Goal: Task Accomplishment & Management: Use online tool/utility

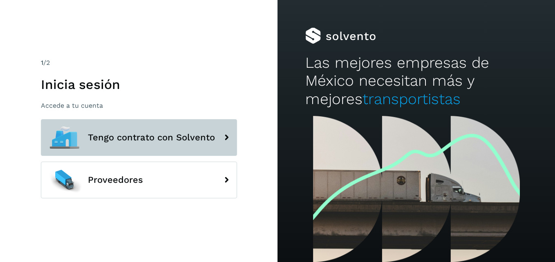
click at [110, 150] on button "Tengo contrato con Solvento" at bounding box center [139, 137] width 196 height 37
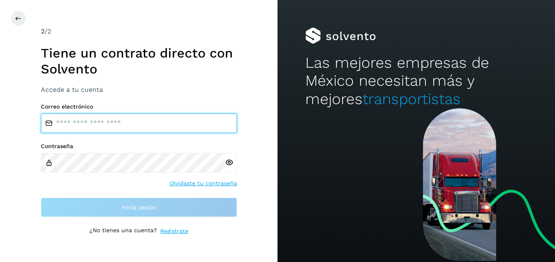
type input "**********"
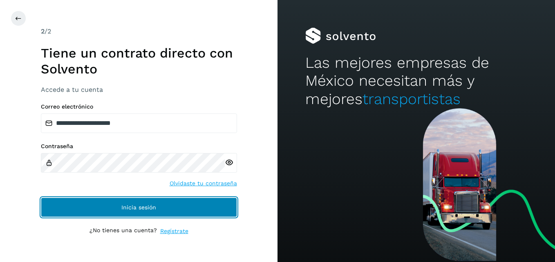
click at [160, 204] on button "Inicia sesión" at bounding box center [139, 208] width 196 height 20
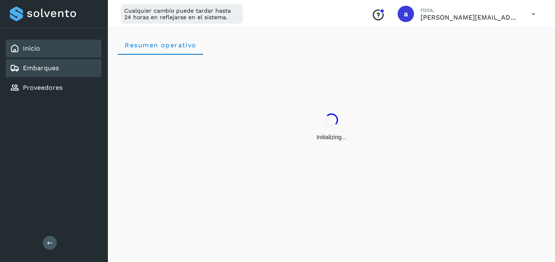
click at [55, 70] on link "Embarques" at bounding box center [41, 68] width 36 height 8
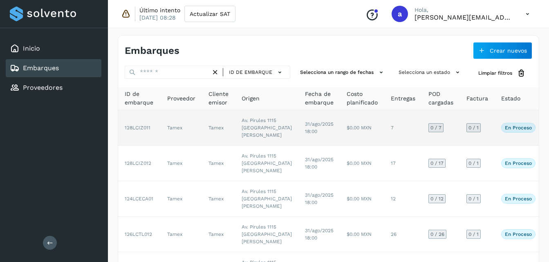
click at [164, 145] on td "Tamex" at bounding box center [181, 128] width 41 height 36
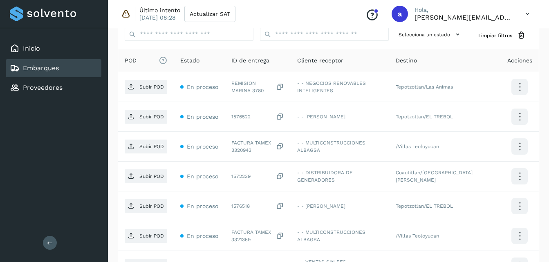
scroll to position [214, 0]
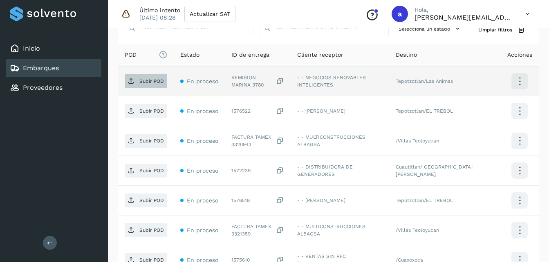
click at [150, 88] on button "Subir POD" at bounding box center [146, 81] width 42 height 14
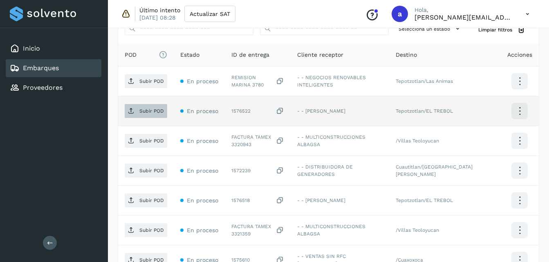
click at [154, 113] on p "Subir POD" at bounding box center [151, 111] width 25 height 6
click at [283, 112] on icon at bounding box center [280, 111] width 8 height 9
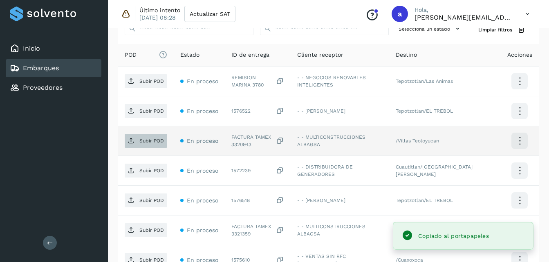
click at [153, 141] on p "Subir POD" at bounding box center [151, 141] width 25 height 6
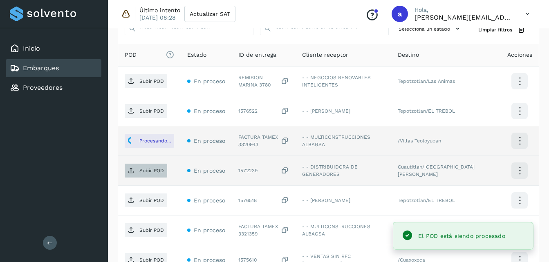
click at [145, 170] on p "Subir POD" at bounding box center [151, 171] width 25 height 6
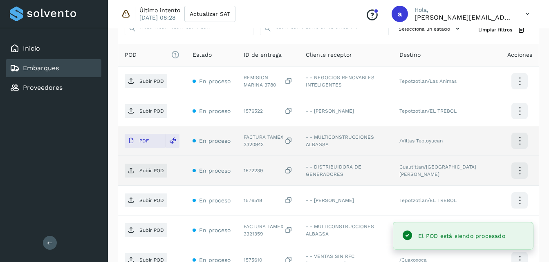
click at [293, 172] on icon at bounding box center [288, 171] width 8 height 9
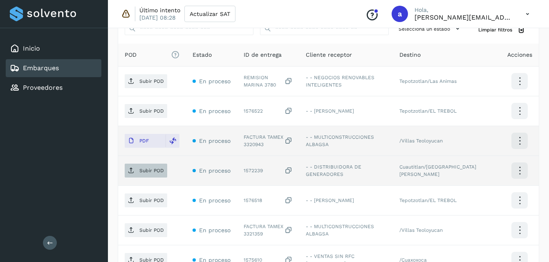
click at [148, 170] on p "Subir POD" at bounding box center [151, 171] width 25 height 6
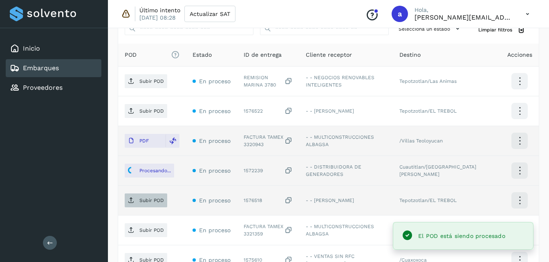
click at [145, 201] on p "Subir POD" at bounding box center [151, 201] width 25 height 6
click at [293, 199] on icon at bounding box center [288, 201] width 8 height 9
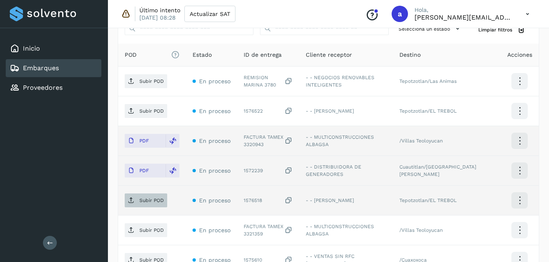
click at [143, 201] on p "Subir POD" at bounding box center [151, 201] width 25 height 6
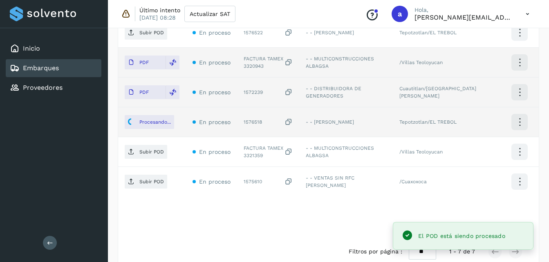
scroll to position [307, 0]
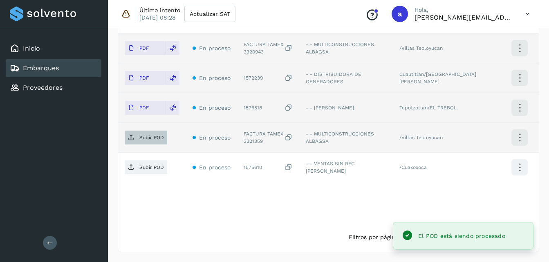
click at [148, 141] on span "Subir POD" at bounding box center [146, 137] width 42 height 13
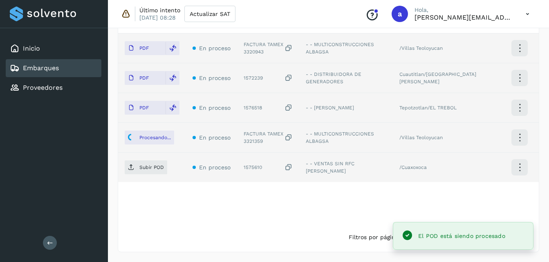
click at [293, 170] on icon at bounding box center [288, 167] width 8 height 9
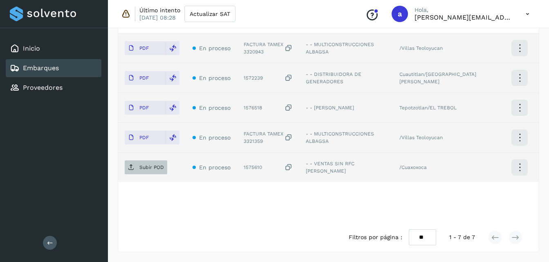
click at [142, 165] on p "Subir POD" at bounding box center [151, 168] width 25 height 6
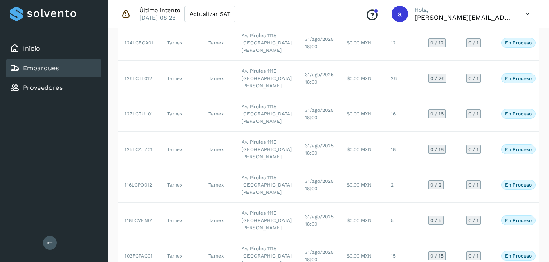
click at [236, 25] on td "Av. Pirules 1115 [GEOGRAPHIC_DATA][PERSON_NAME]" at bounding box center [266, 8] width 63 height 36
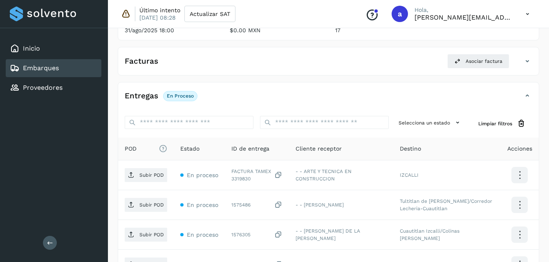
scroll to position [156, 0]
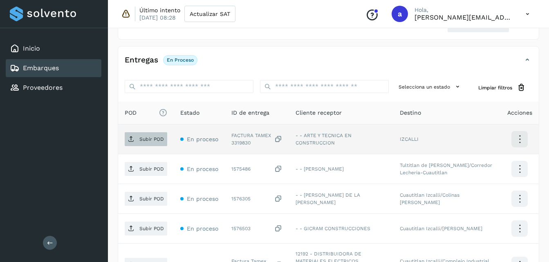
click at [152, 141] on p "Subir POD" at bounding box center [151, 139] width 25 height 6
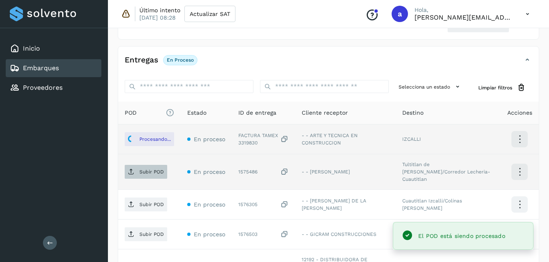
click at [150, 172] on p "Subir POD" at bounding box center [151, 172] width 25 height 6
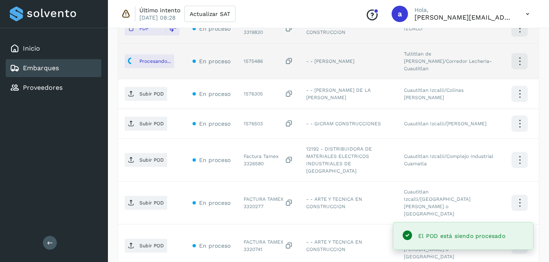
scroll to position [268, 0]
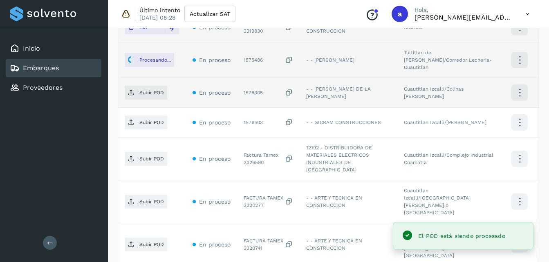
click at [292, 90] on icon at bounding box center [289, 93] width 8 height 9
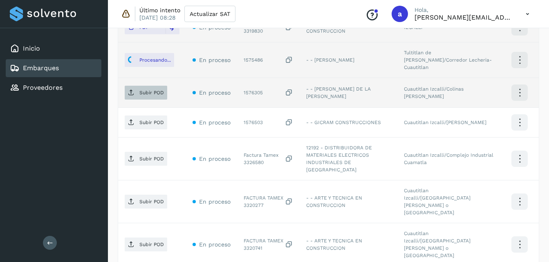
click at [141, 92] on p "Subir POD" at bounding box center [151, 93] width 25 height 6
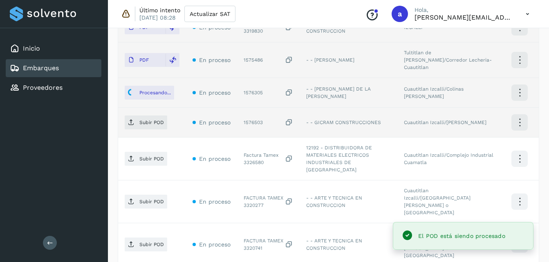
click at [290, 122] on icon at bounding box center [289, 122] width 8 height 9
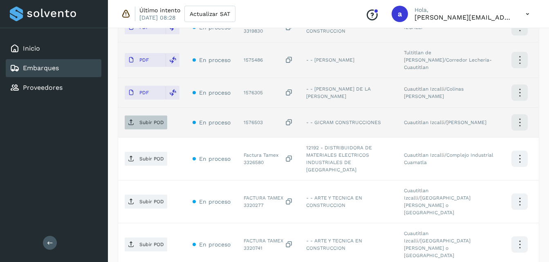
click at [151, 125] on p "Subir POD" at bounding box center [151, 123] width 25 height 6
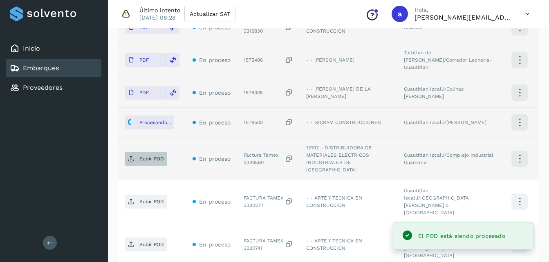
click at [136, 155] on span "Subir POD" at bounding box center [146, 158] width 42 height 13
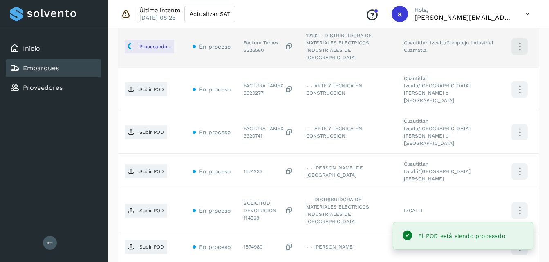
scroll to position [386, 0]
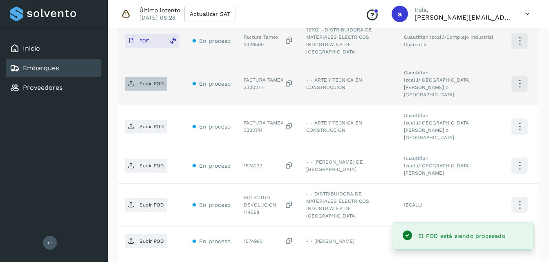
click at [149, 81] on p "Subir POD" at bounding box center [151, 84] width 25 height 6
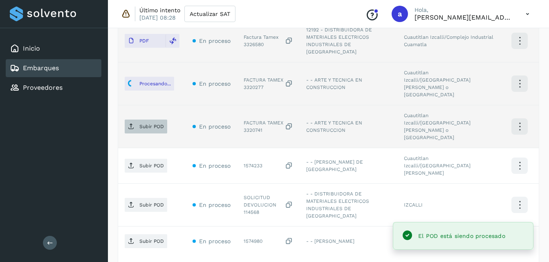
click at [141, 124] on p "Subir POD" at bounding box center [151, 127] width 25 height 6
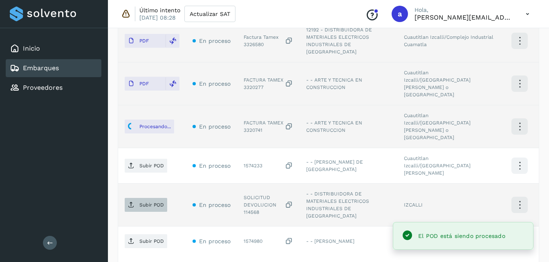
click at [136, 199] on span "Subir POD" at bounding box center [146, 205] width 42 height 13
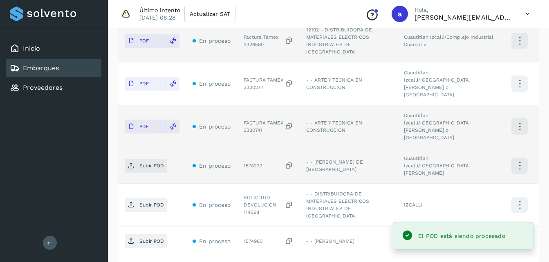
click at [293, 162] on icon at bounding box center [289, 166] width 8 height 9
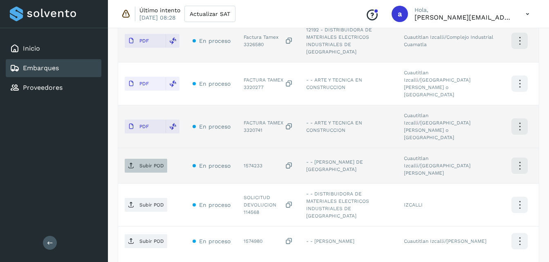
click at [145, 163] on p "Subir POD" at bounding box center [151, 166] width 25 height 6
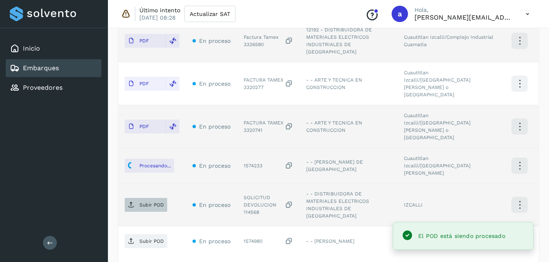
click at [146, 202] on p "Subir POD" at bounding box center [151, 205] width 25 height 6
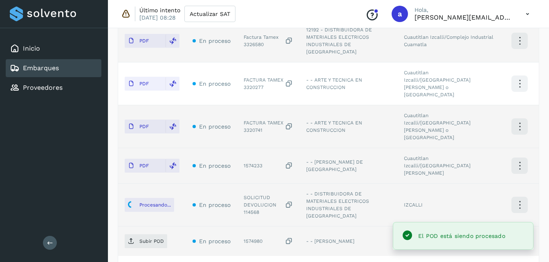
click at [288, 237] on div "1574980" at bounding box center [268, 241] width 49 height 9
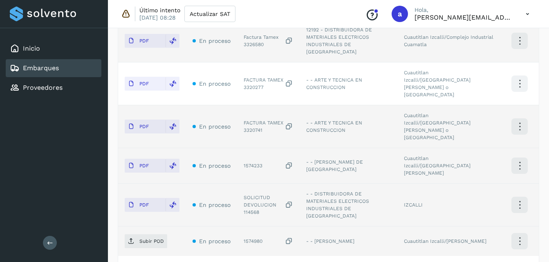
click at [293, 237] on icon at bounding box center [289, 241] width 8 height 9
click at [145, 239] on p "Subir POD" at bounding box center [151, 242] width 25 height 6
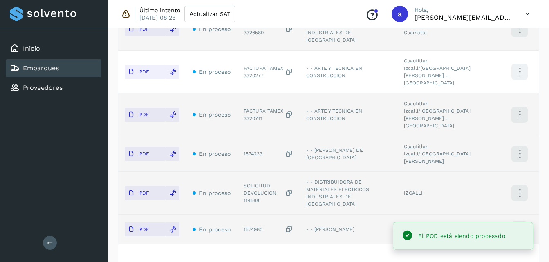
scroll to position [414, 0]
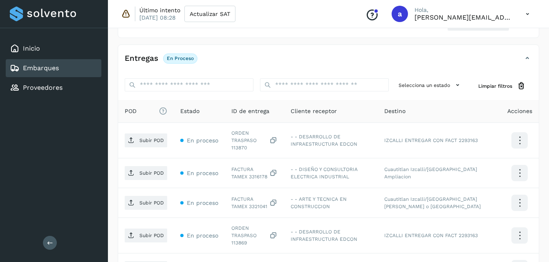
scroll to position [157, 0]
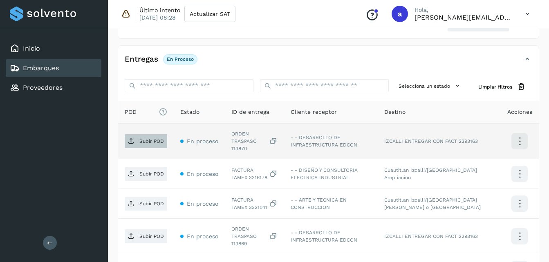
click at [138, 141] on span "Subir POD" at bounding box center [146, 141] width 42 height 13
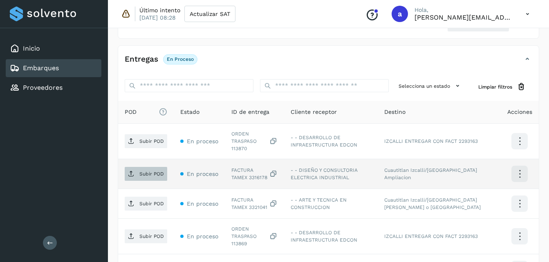
click at [139, 171] on p "Subir POD" at bounding box center [151, 174] width 25 height 6
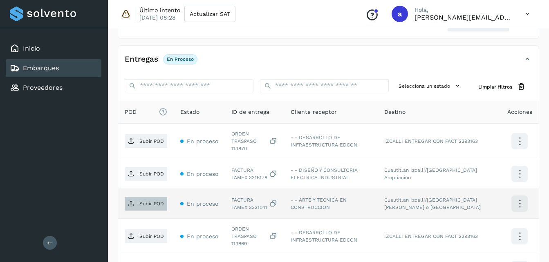
click at [138, 197] on span "Subir POD" at bounding box center [146, 203] width 42 height 13
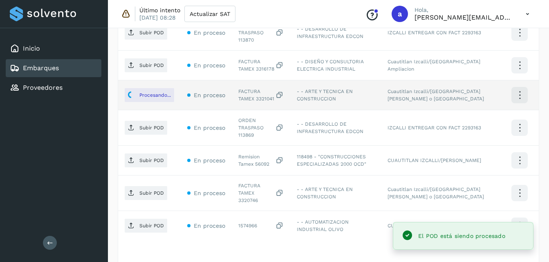
scroll to position [264, 0]
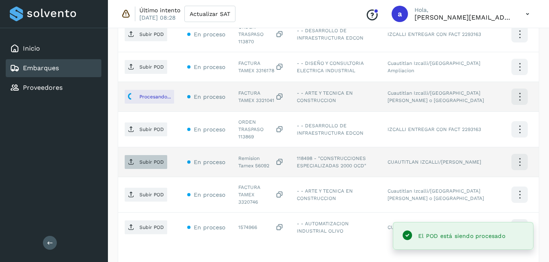
click at [134, 159] on icon at bounding box center [131, 162] width 7 height 7
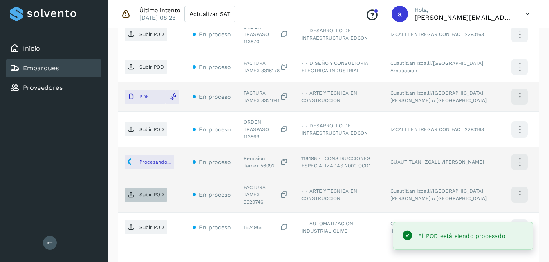
click at [138, 188] on span "Subir POD" at bounding box center [146, 194] width 42 height 13
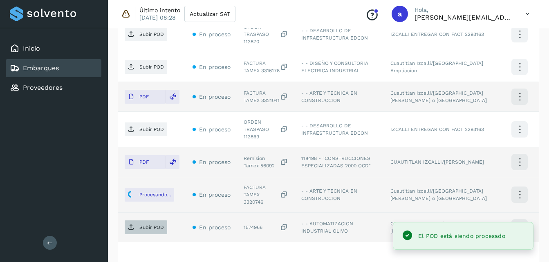
click at [139, 221] on span "Subir POD" at bounding box center [146, 227] width 42 height 13
click at [288, 224] on icon at bounding box center [284, 228] width 8 height 9
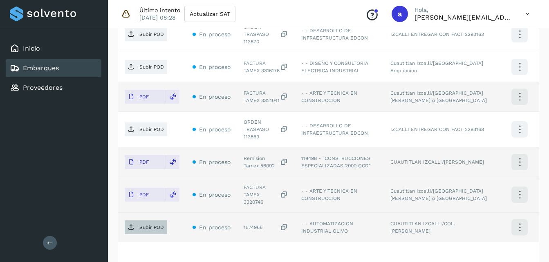
click at [135, 221] on button "Subir POD" at bounding box center [146, 228] width 42 height 14
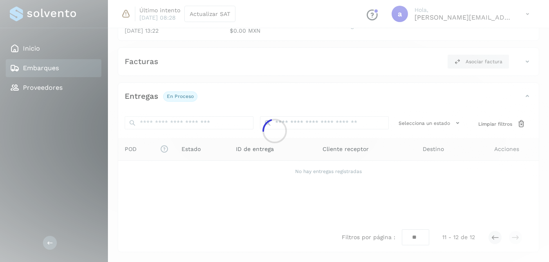
scroll to position [120, 0]
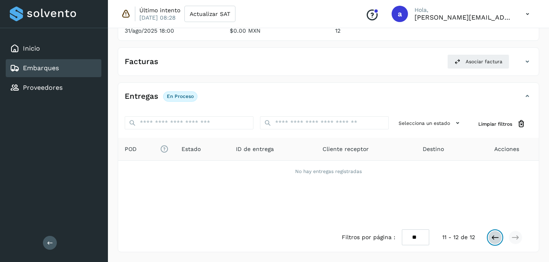
click at [498, 236] on icon at bounding box center [495, 238] width 8 height 8
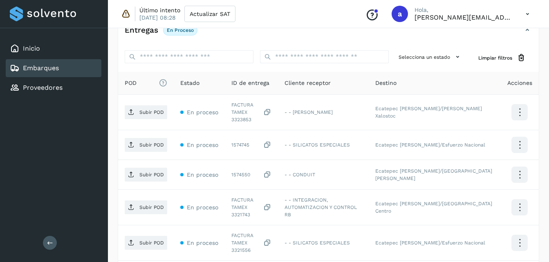
scroll to position [198, 0]
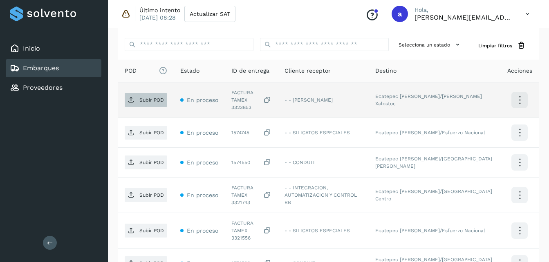
click at [148, 97] on p "Subir POD" at bounding box center [151, 100] width 25 height 6
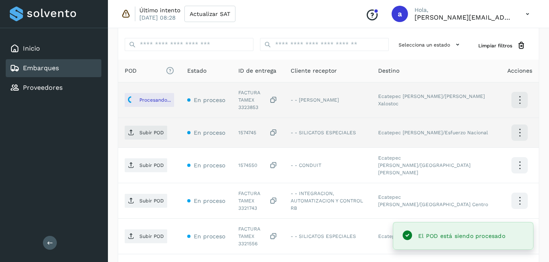
click at [277, 129] on div "1574745" at bounding box center [257, 133] width 39 height 9
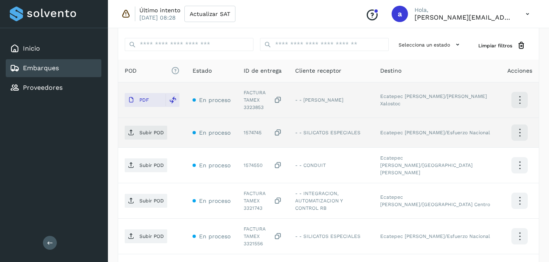
click at [282, 129] on icon at bounding box center [278, 133] width 8 height 9
click at [156, 130] on p "Subir POD" at bounding box center [151, 133] width 25 height 6
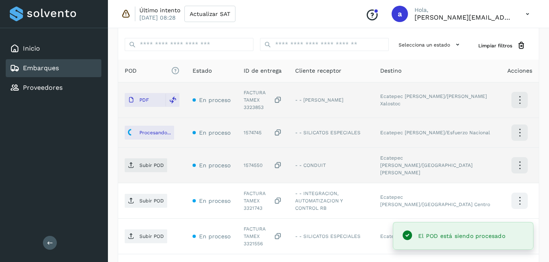
click at [282, 161] on icon at bounding box center [278, 165] width 8 height 9
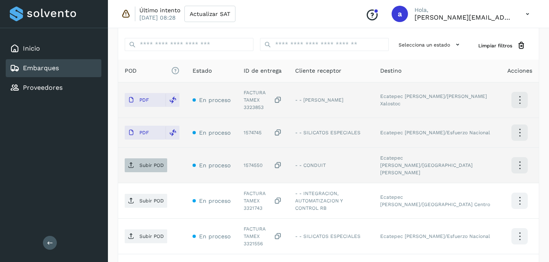
click at [141, 163] on p "Subir POD" at bounding box center [151, 166] width 25 height 6
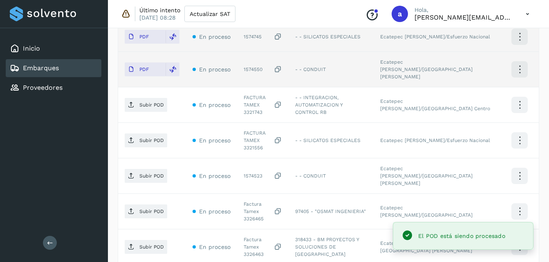
scroll to position [299, 0]
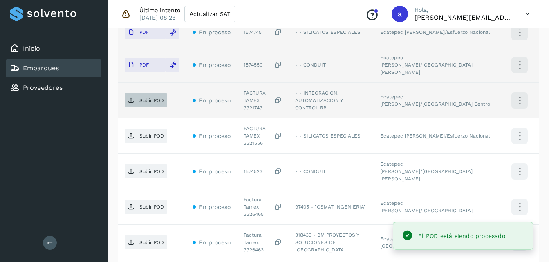
click at [148, 98] on p "Subir POD" at bounding box center [151, 101] width 25 height 6
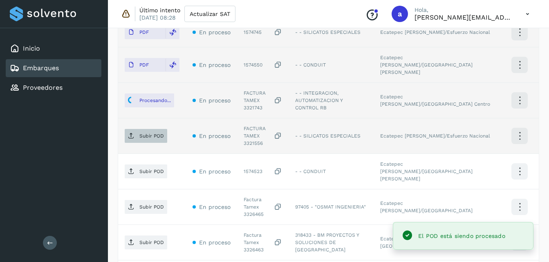
click at [146, 133] on p "Subir POD" at bounding box center [151, 136] width 25 height 6
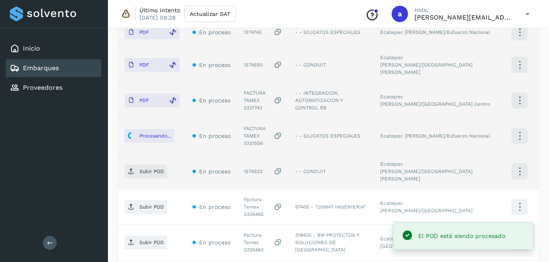
click at [282, 168] on icon at bounding box center [278, 172] width 8 height 9
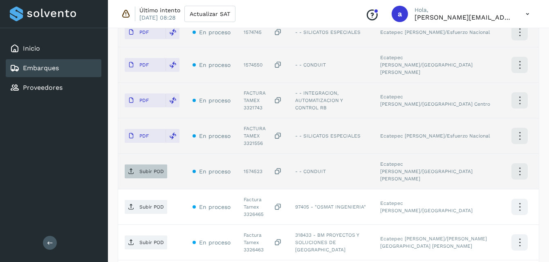
click at [141, 169] on p "Subir POD" at bounding box center [151, 172] width 25 height 6
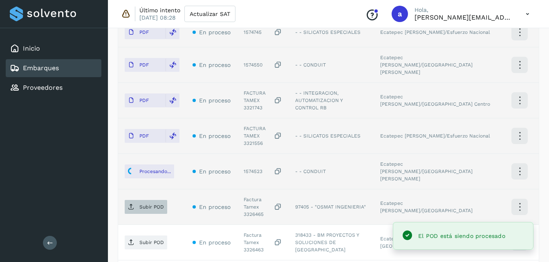
click at [148, 204] on p "Subir POD" at bounding box center [151, 207] width 25 height 6
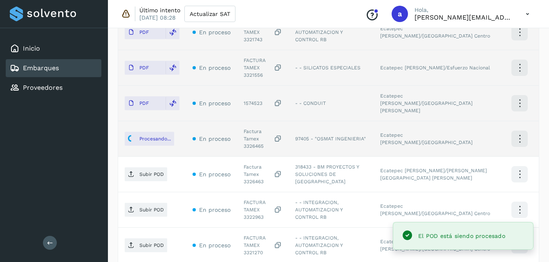
scroll to position [388, 0]
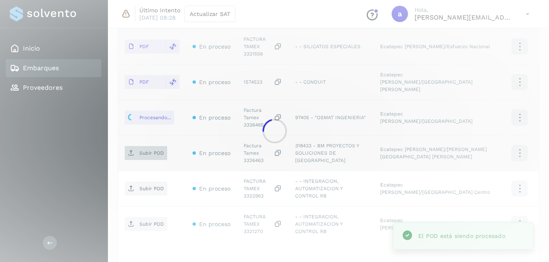
click at [143, 147] on span "Subir POD" at bounding box center [146, 153] width 42 height 13
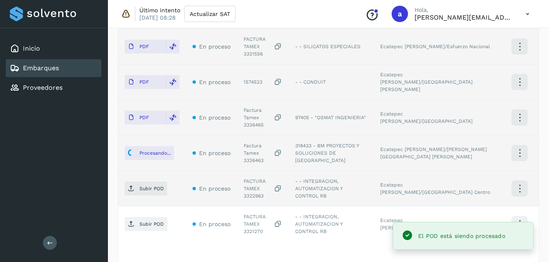
click at [145, 171] on td "Subir POD" at bounding box center [152, 189] width 68 height 36
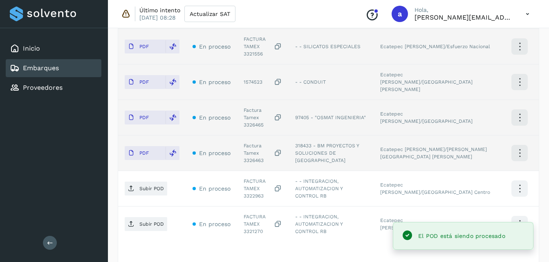
click at [144, 182] on button "Subir POD" at bounding box center [146, 189] width 42 height 14
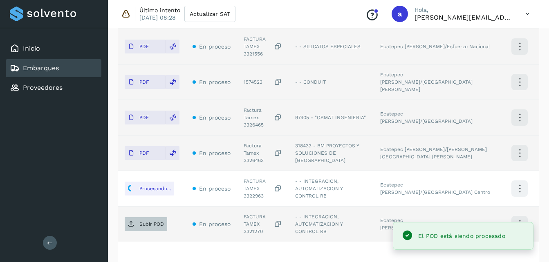
click at [152, 221] on p "Subir POD" at bounding box center [151, 224] width 25 height 6
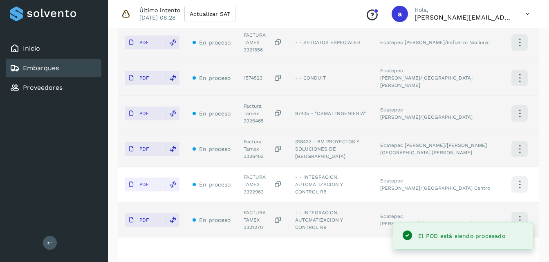
scroll to position [396, 0]
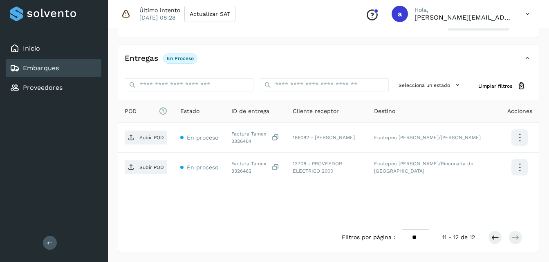
scroll to position [158, 0]
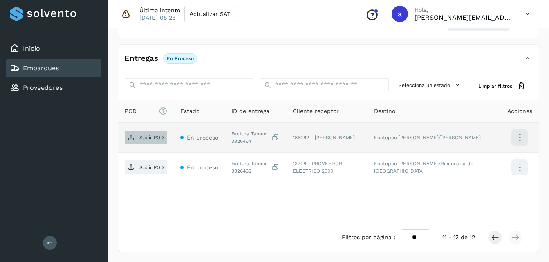
click at [143, 143] on span "Subir POD" at bounding box center [146, 137] width 42 height 13
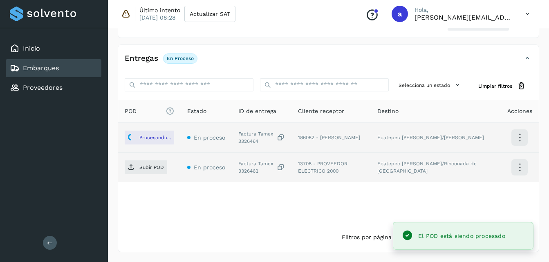
click at [131, 178] on td "Subir POD" at bounding box center [149, 167] width 63 height 29
click at [132, 172] on span "Subir POD" at bounding box center [146, 167] width 42 height 13
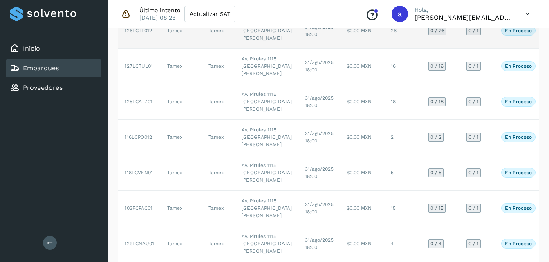
click at [340, 49] on td "$0.00 MXN" at bounding box center [362, 31] width 44 height 36
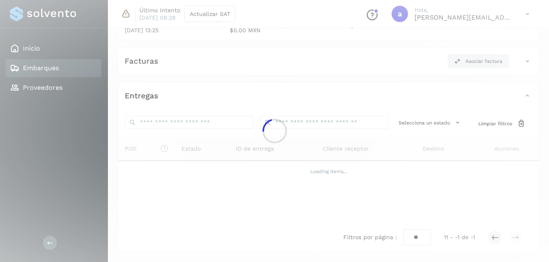
scroll to position [120, 0]
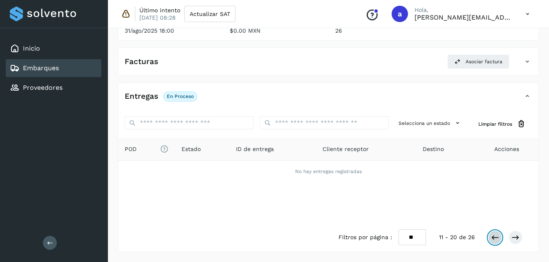
click at [493, 235] on icon at bounding box center [495, 238] width 8 height 8
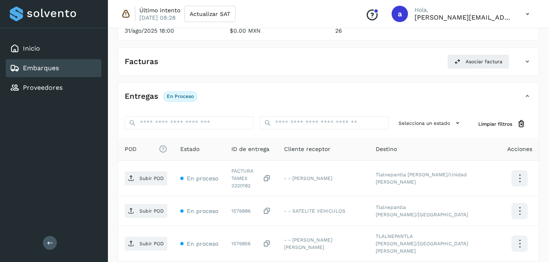
scroll to position [396, 0]
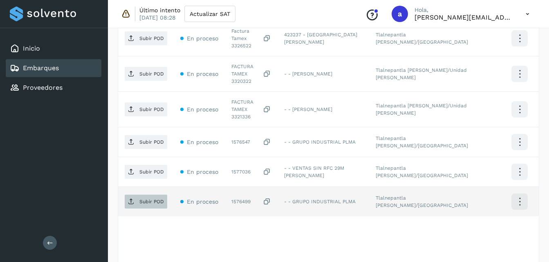
click at [146, 195] on span "Subir POD" at bounding box center [146, 201] width 42 height 13
click at [271, 198] on icon at bounding box center [267, 202] width 8 height 9
click at [141, 199] on p "Subir POD" at bounding box center [151, 202] width 25 height 6
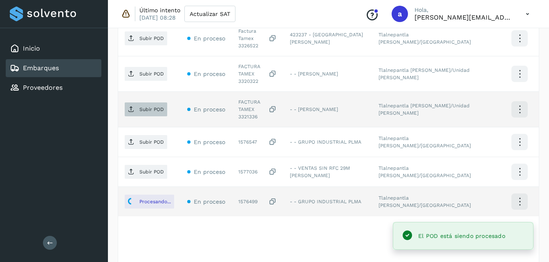
click at [154, 107] on p "Subir POD" at bounding box center [151, 110] width 25 height 6
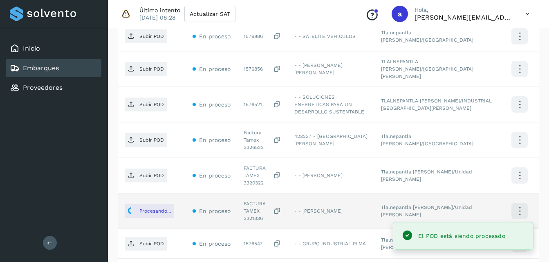
scroll to position [293, 0]
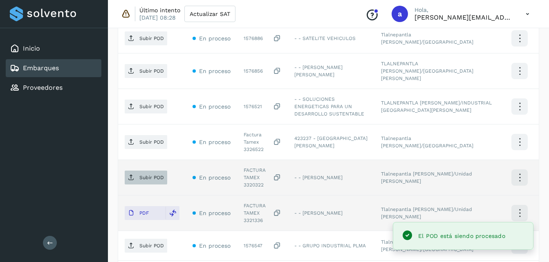
click at [148, 171] on span "Subir POD" at bounding box center [146, 177] width 42 height 13
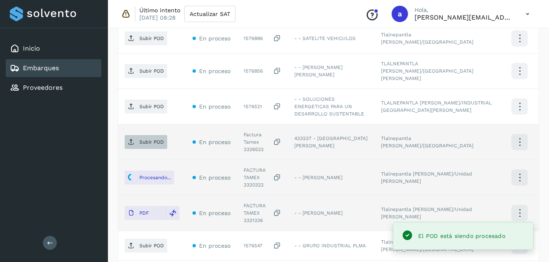
click at [149, 139] on p "Subir POD" at bounding box center [151, 142] width 25 height 6
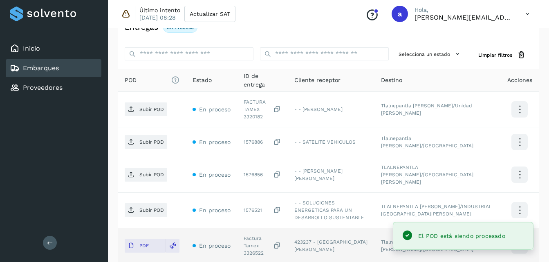
scroll to position [190, 0]
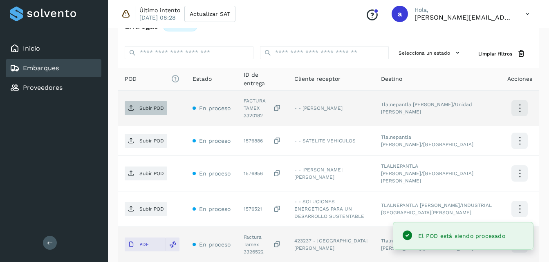
click at [132, 105] on icon at bounding box center [131, 108] width 7 height 7
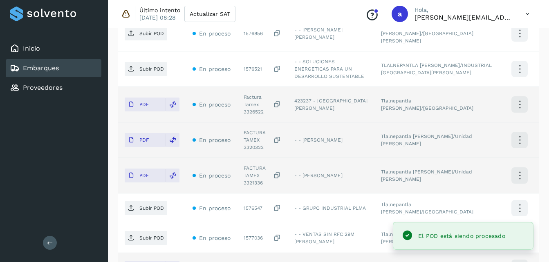
scroll to position [396, 0]
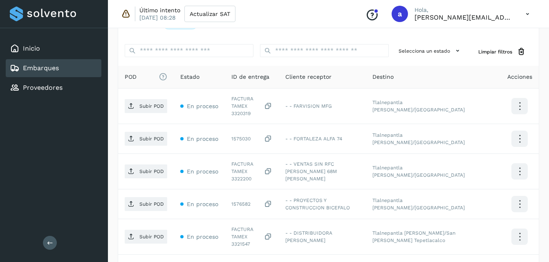
scroll to position [190, 0]
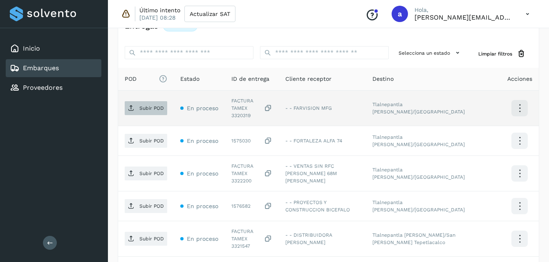
click at [151, 108] on p "Subir POD" at bounding box center [151, 108] width 25 height 6
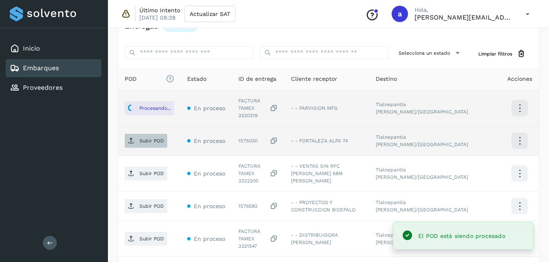
click at [142, 138] on p "Subir POD" at bounding box center [151, 141] width 25 height 6
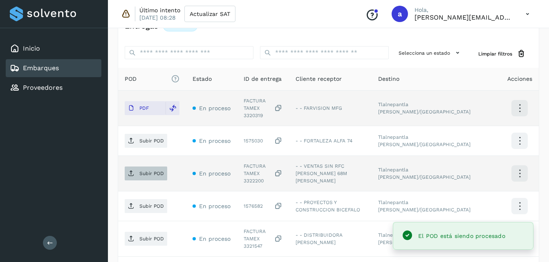
click at [135, 168] on span "Subir POD" at bounding box center [146, 173] width 42 height 13
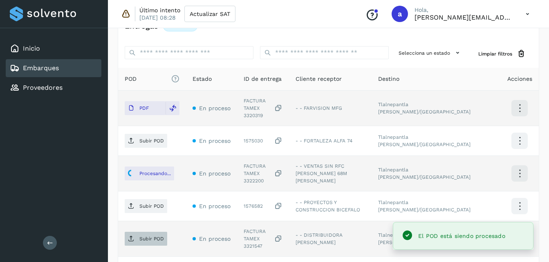
click at [139, 232] on span "Subir POD" at bounding box center [146, 238] width 42 height 13
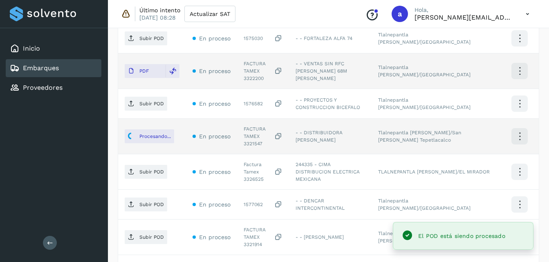
scroll to position [297, 0]
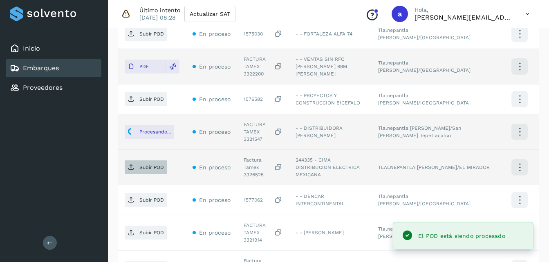
click at [139, 165] on p "Subir POD" at bounding box center [151, 168] width 25 height 6
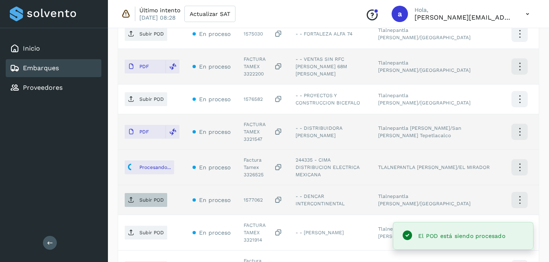
click at [130, 197] on icon at bounding box center [131, 200] width 7 height 7
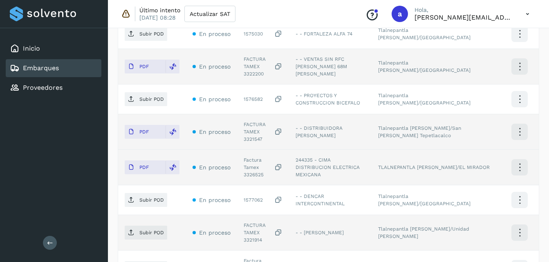
click at [123, 215] on td "Subir POD" at bounding box center [152, 233] width 68 height 36
click at [160, 230] on p "Subir POD" at bounding box center [151, 233] width 25 height 6
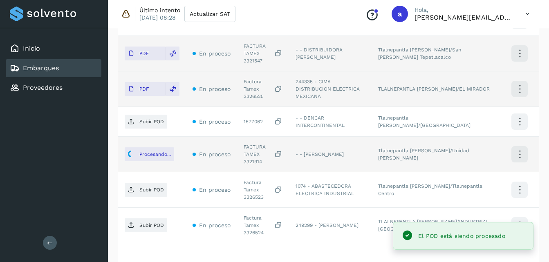
scroll to position [396, 0]
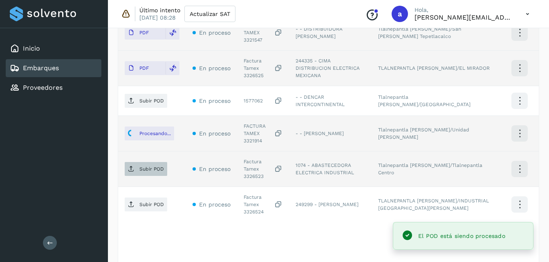
click at [156, 166] on p "Subir POD" at bounding box center [151, 169] width 25 height 6
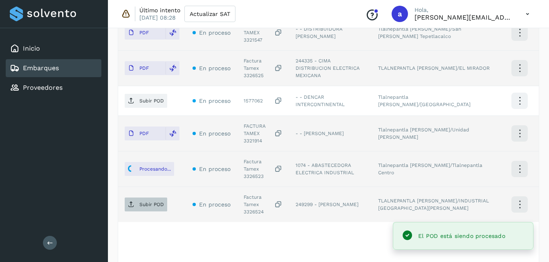
click at [130, 198] on span "Subir POD" at bounding box center [146, 204] width 42 height 13
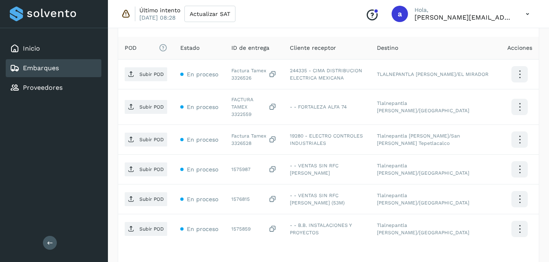
scroll to position [222, 0]
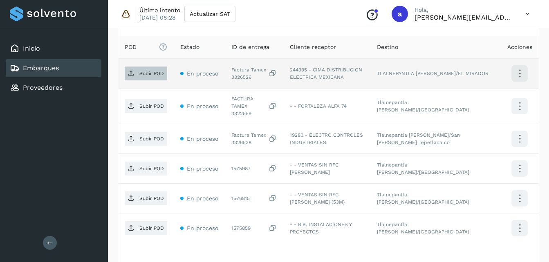
click at [148, 77] on span "Subir POD" at bounding box center [146, 73] width 42 height 13
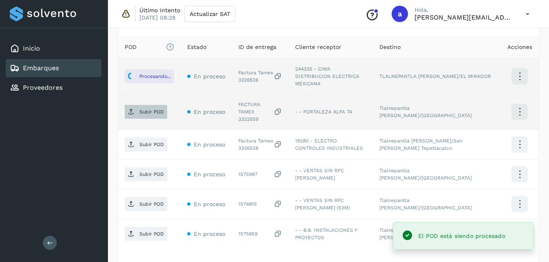
click at [146, 109] on p "Subir POD" at bounding box center [151, 112] width 25 height 6
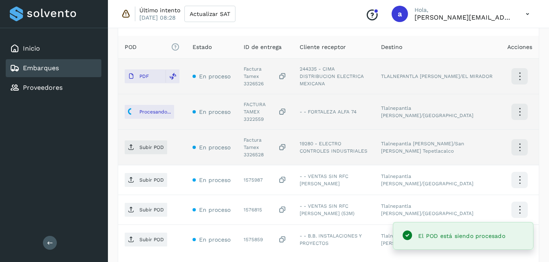
click at [145, 144] on td "Subir POD" at bounding box center [152, 148] width 68 height 36
click at [139, 141] on span "Subir POD" at bounding box center [146, 147] width 42 height 13
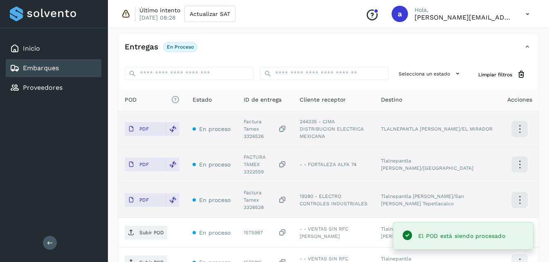
scroll to position [168, 0]
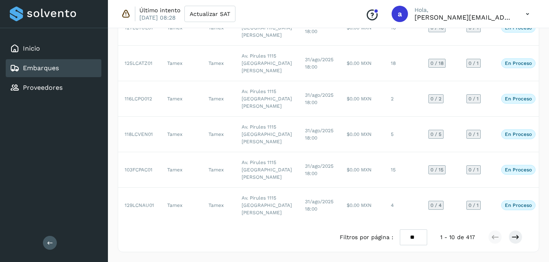
scroll to position [287, 0]
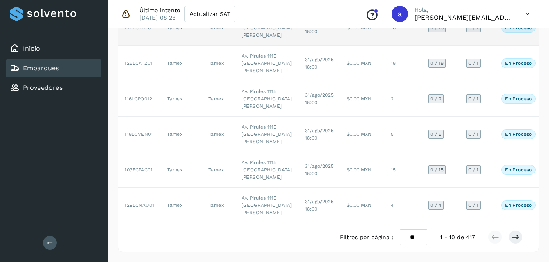
click at [340, 46] on td "$0.00 MXN" at bounding box center [362, 28] width 44 height 36
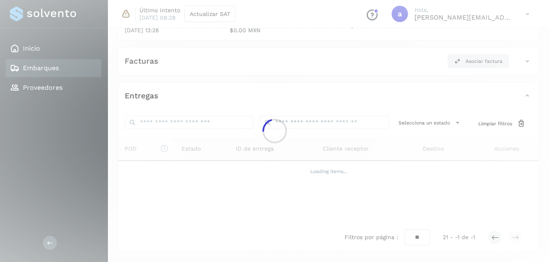
scroll to position [120, 0]
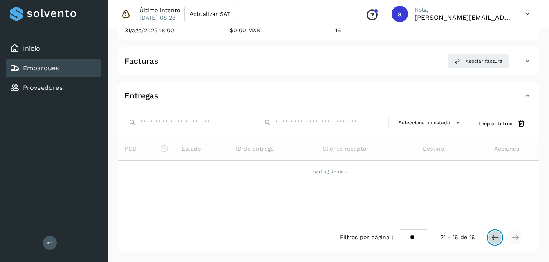
click at [500, 234] on button at bounding box center [495, 238] width 14 height 14
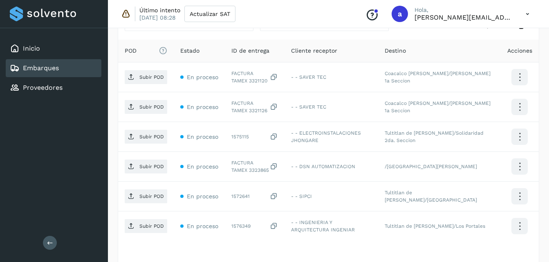
scroll to position [245, 0]
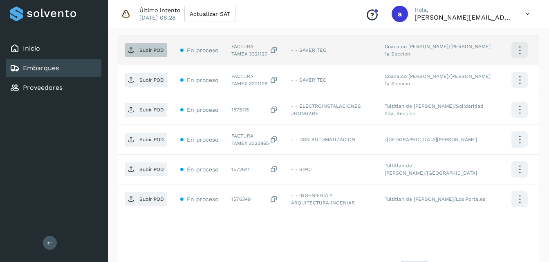
click at [160, 49] on p "Subir POD" at bounding box center [151, 50] width 25 height 6
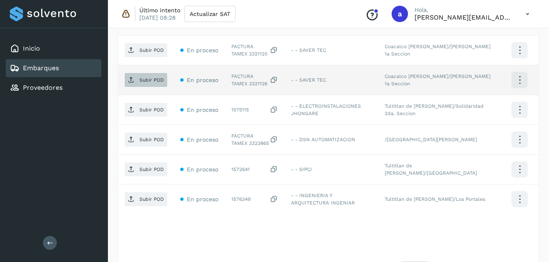
click at [134, 87] on button "Subir POD" at bounding box center [146, 80] width 42 height 14
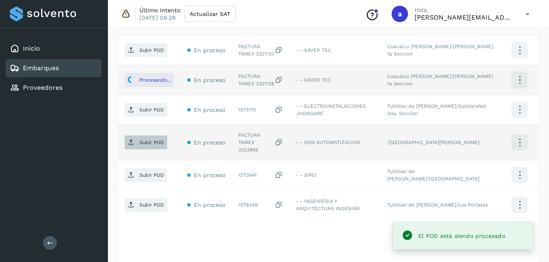
click at [151, 141] on p "Subir POD" at bounding box center [151, 143] width 25 height 6
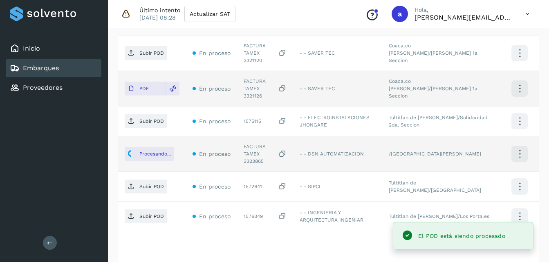
scroll to position [277, 0]
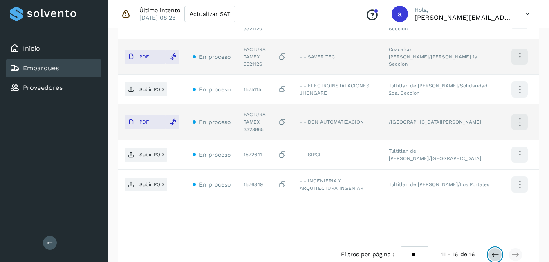
click at [493, 251] on icon at bounding box center [495, 255] width 8 height 8
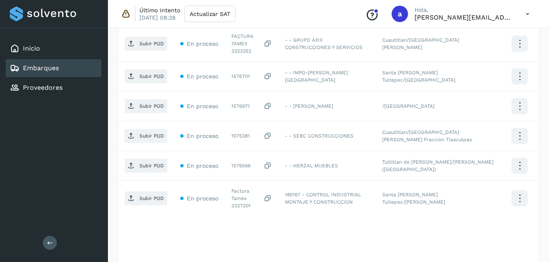
scroll to position [396, 0]
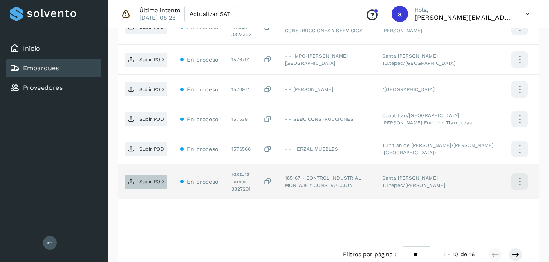
click at [147, 179] on p "Subir POD" at bounding box center [151, 182] width 25 height 6
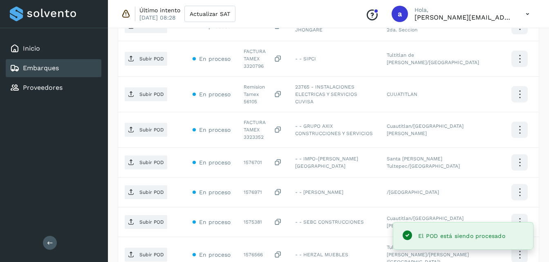
scroll to position [295, 0]
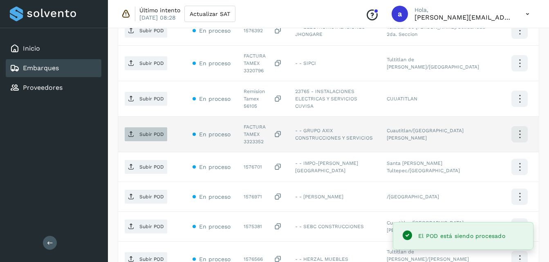
click at [158, 132] on p "Subir POD" at bounding box center [151, 135] width 25 height 6
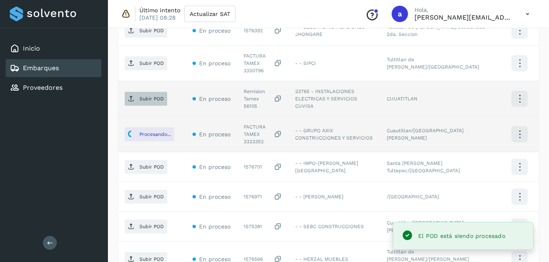
click at [141, 96] on p "Subir POD" at bounding box center [151, 99] width 25 height 6
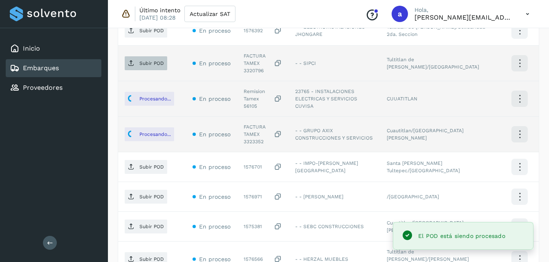
click at [148, 65] on p "Subir POD" at bounding box center [151, 63] width 25 height 6
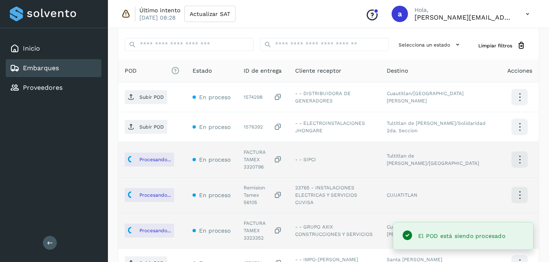
scroll to position [414, 0]
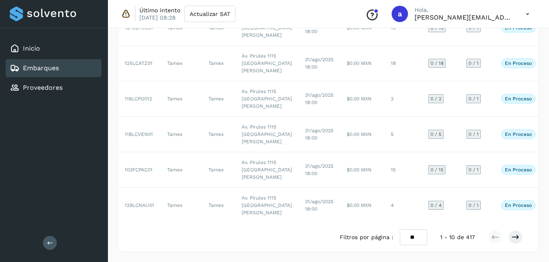
scroll to position [287, 0]
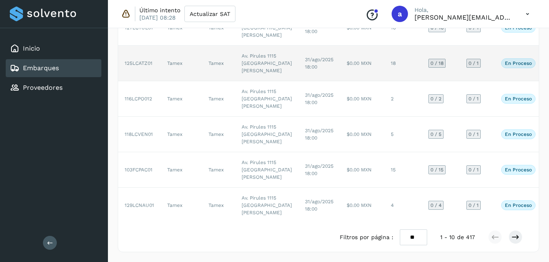
click at [261, 81] on td "Av. Pirules 1115 [GEOGRAPHIC_DATA][PERSON_NAME]" at bounding box center [266, 64] width 63 height 36
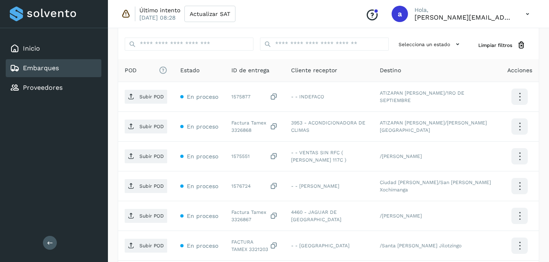
scroll to position [207, 0]
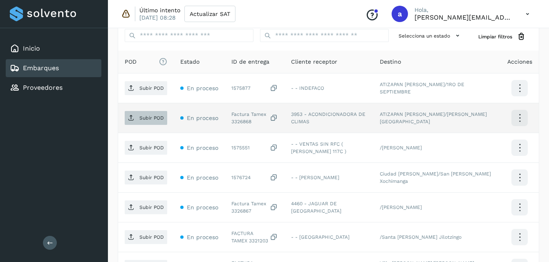
click at [151, 119] on p "Subir POD" at bounding box center [151, 118] width 25 height 6
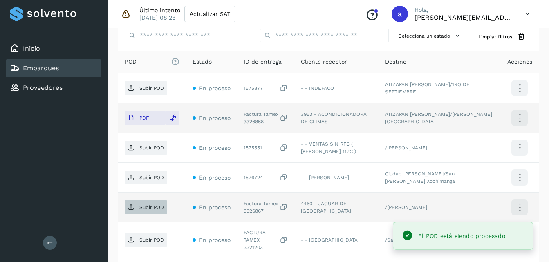
click at [137, 207] on span "Subir POD" at bounding box center [146, 207] width 42 height 13
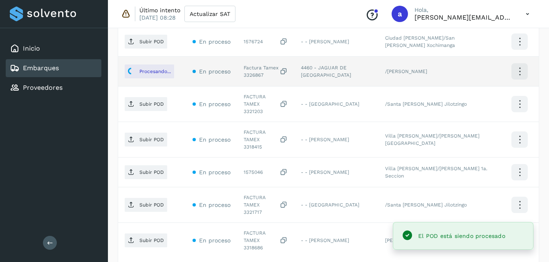
scroll to position [345, 0]
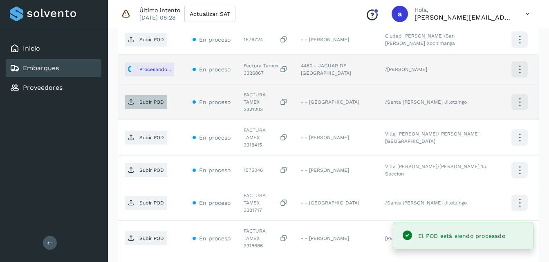
click at [146, 104] on span "Subir POD" at bounding box center [146, 102] width 42 height 13
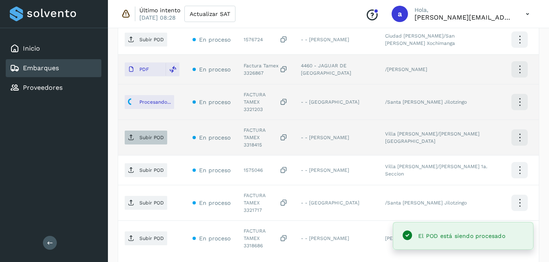
click at [144, 132] on span "Subir POD" at bounding box center [146, 137] width 42 height 13
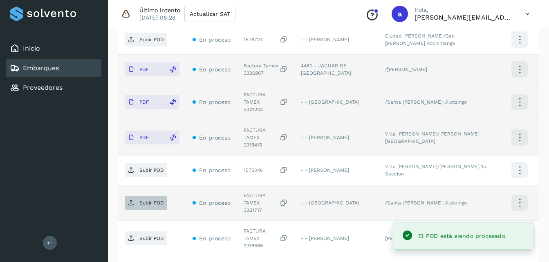
click at [141, 197] on span "Subir POD" at bounding box center [146, 203] width 42 height 13
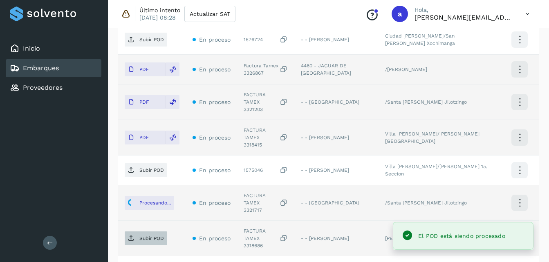
click at [133, 235] on icon at bounding box center [131, 238] width 7 height 7
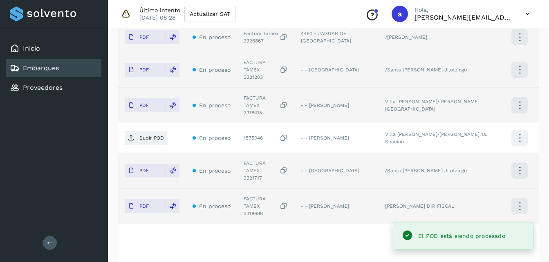
scroll to position [379, 0]
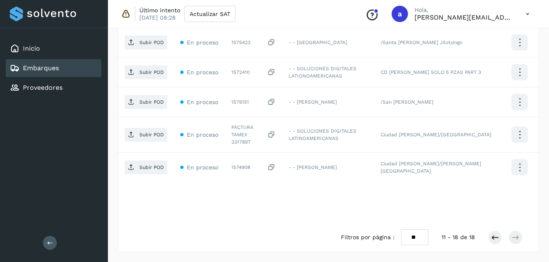
scroll to position [337, 0]
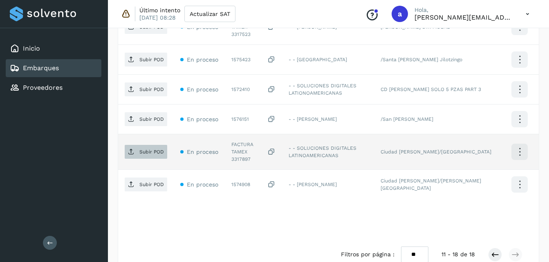
click at [126, 145] on span "Subir POD" at bounding box center [146, 151] width 42 height 13
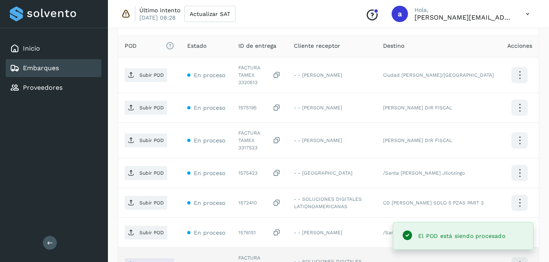
scroll to position [203, 0]
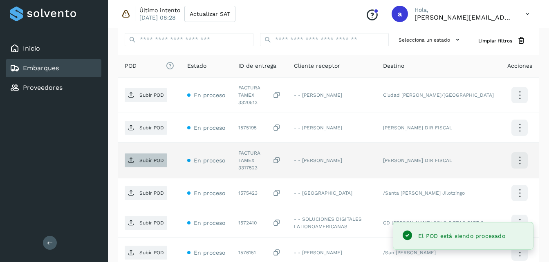
click at [131, 157] on icon at bounding box center [131, 160] width 7 height 7
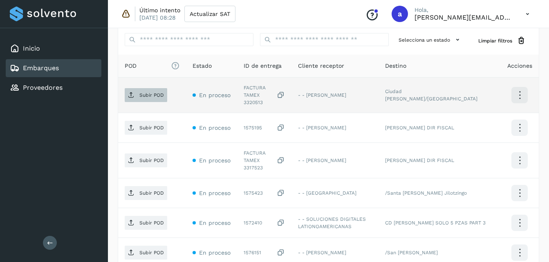
click at [144, 96] on span "Subir POD" at bounding box center [146, 95] width 42 height 13
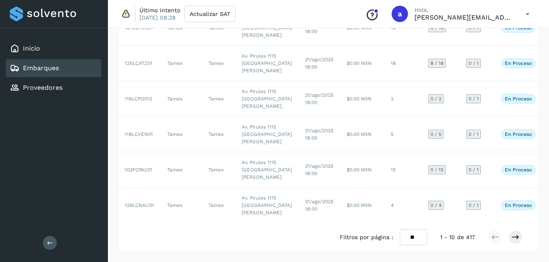
scroll to position [336, 0]
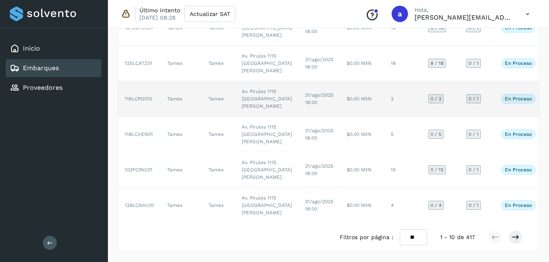
click at [300, 117] on td "31/ago/2025 18:00" at bounding box center [319, 99] width 42 height 36
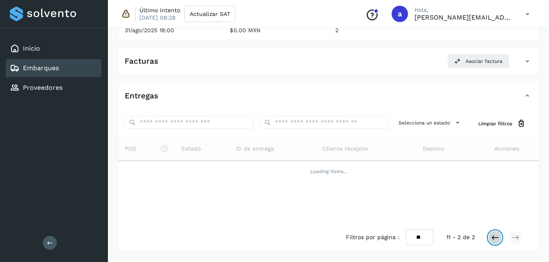
click at [495, 235] on icon at bounding box center [495, 238] width 8 height 8
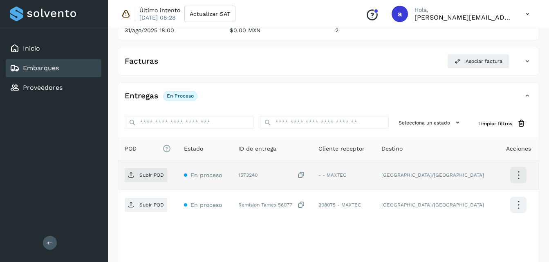
click at [305, 174] on icon at bounding box center [301, 175] width 8 height 9
click at [142, 179] on span "Subir POD" at bounding box center [146, 175] width 42 height 13
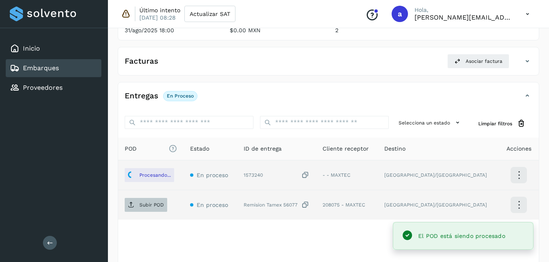
click at [141, 207] on p "Subir POD" at bounding box center [151, 205] width 25 height 6
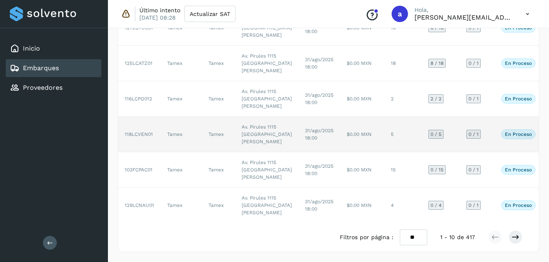
click at [340, 117] on td "$0.00 MXN" at bounding box center [362, 135] width 44 height 36
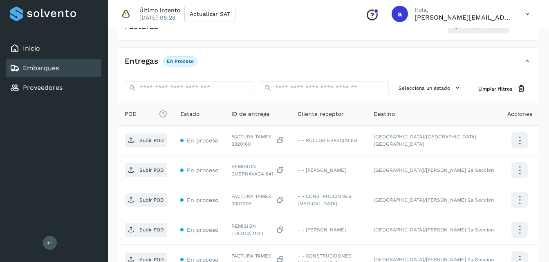
scroll to position [156, 0]
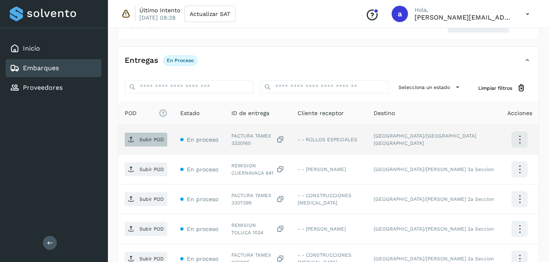
click at [134, 134] on span "Subir POD" at bounding box center [146, 139] width 42 height 13
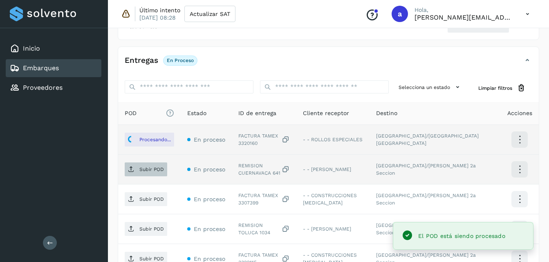
click at [156, 171] on p "Subir POD" at bounding box center [151, 170] width 25 height 6
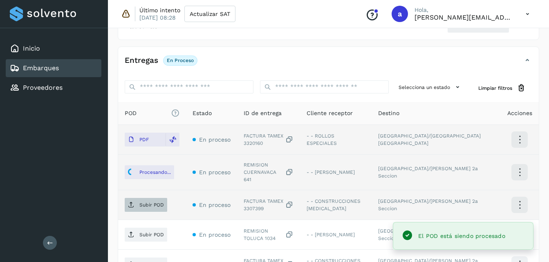
click at [148, 202] on p "Subir POD" at bounding box center [151, 205] width 25 height 6
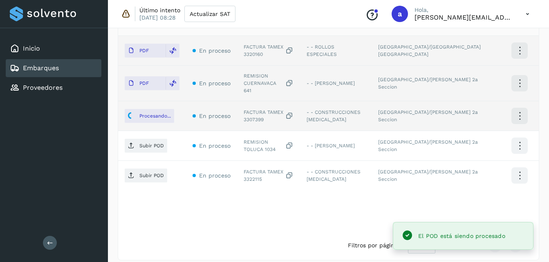
scroll to position [247, 0]
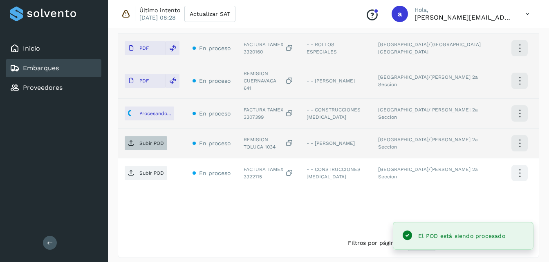
click at [161, 143] on span "Subir POD" at bounding box center [146, 143] width 42 height 13
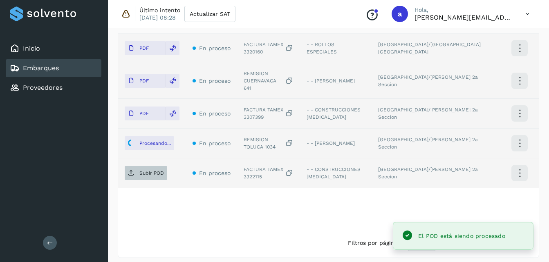
click at [136, 170] on span "Subir POD" at bounding box center [146, 173] width 42 height 13
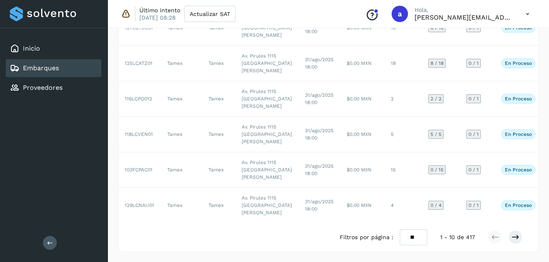
scroll to position [452, 0]
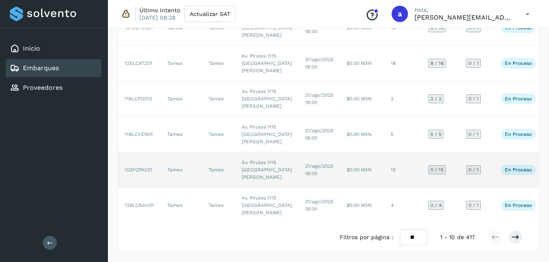
click at [340, 152] on td "$0.00 MXN" at bounding box center [362, 170] width 44 height 36
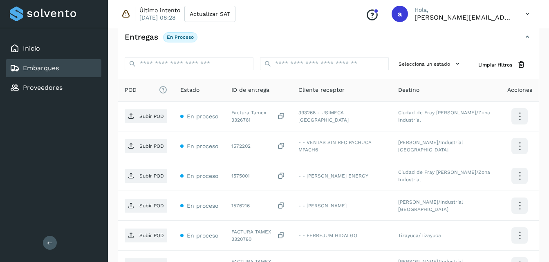
scroll to position [157, 0]
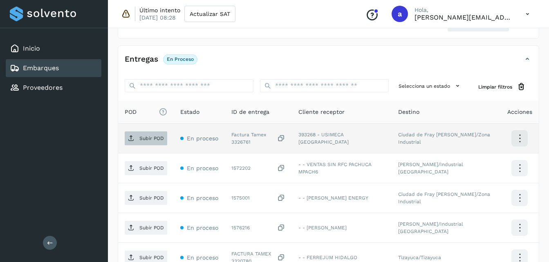
click at [134, 139] on icon at bounding box center [131, 138] width 7 height 7
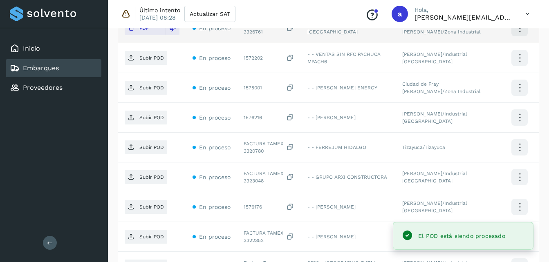
scroll to position [269, 0]
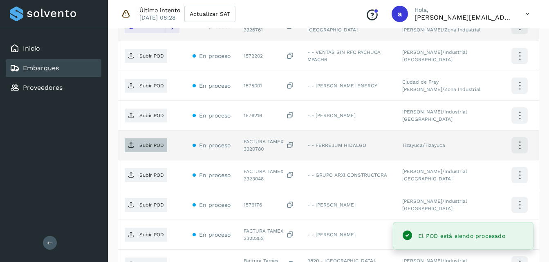
click at [131, 150] on span "Subir POD" at bounding box center [146, 145] width 42 height 13
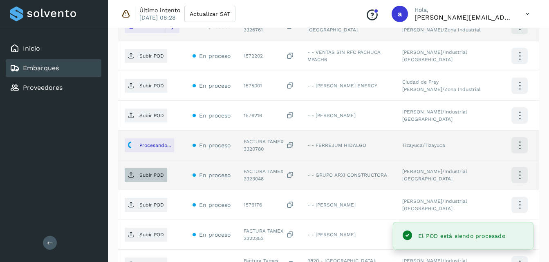
click at [132, 178] on icon at bounding box center [131, 175] width 7 height 7
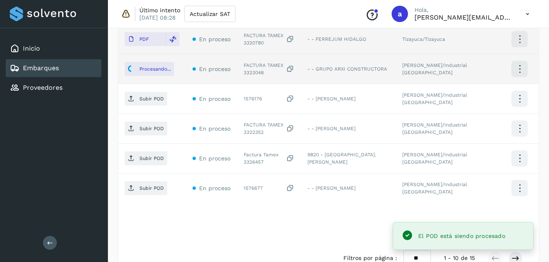
scroll to position [396, 0]
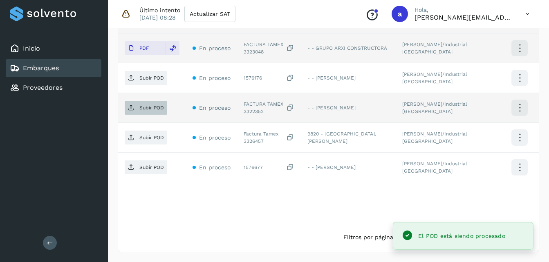
click at [148, 108] on p "Subir POD" at bounding box center [151, 108] width 25 height 6
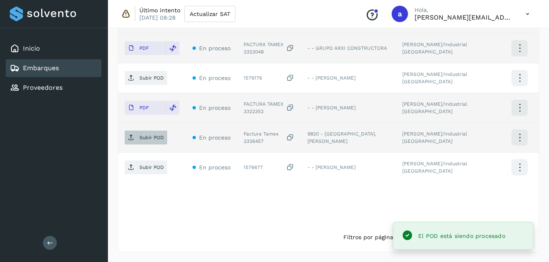
click at [148, 139] on p "Subir POD" at bounding box center [151, 138] width 25 height 6
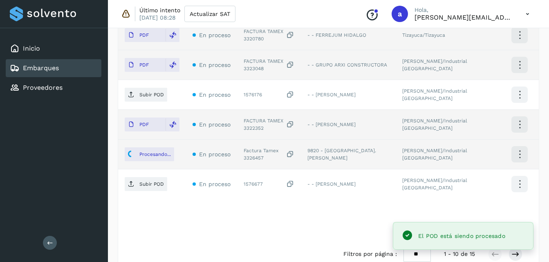
scroll to position [381, 0]
click at [516, 252] on icon at bounding box center [515, 253] width 8 height 8
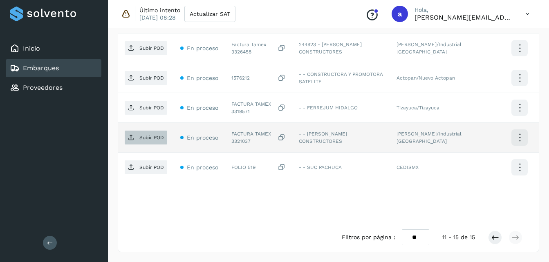
click at [145, 143] on span "Subir POD" at bounding box center [146, 137] width 42 height 13
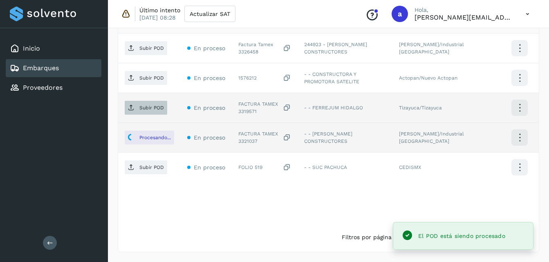
click at [148, 110] on p "Subir POD" at bounding box center [151, 108] width 25 height 6
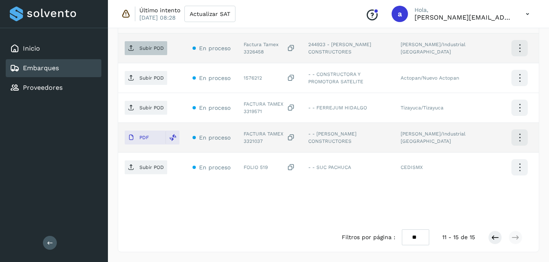
click at [136, 45] on span "Subir POD" at bounding box center [146, 48] width 42 height 13
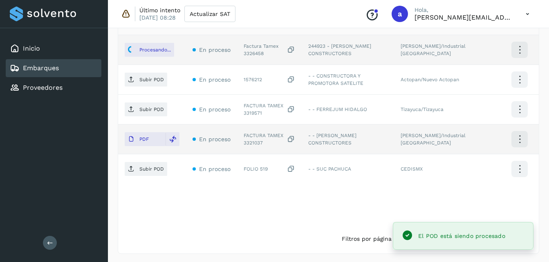
scroll to position [246, 0]
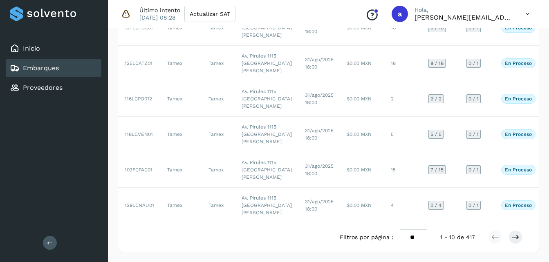
scroll to position [463, 0]
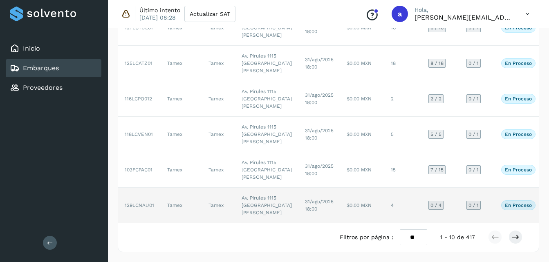
click at [305, 199] on span "31/ago/2025 18:00" at bounding box center [319, 205] width 29 height 13
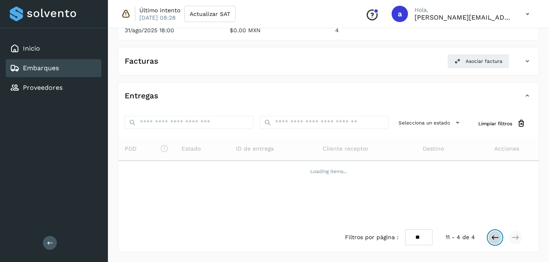
click at [493, 236] on icon at bounding box center [495, 238] width 8 height 8
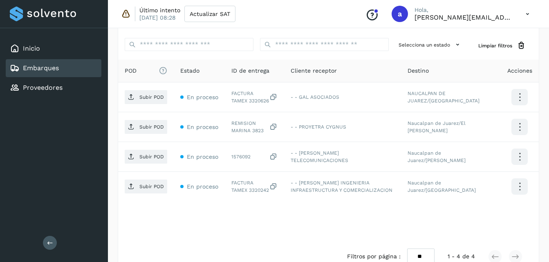
scroll to position [201, 0]
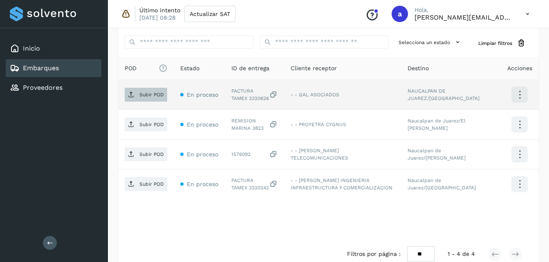
click at [161, 92] on p "Subir POD" at bounding box center [151, 95] width 25 height 6
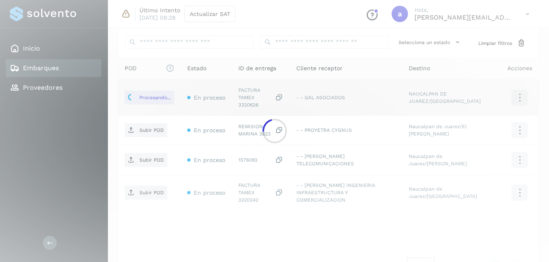
click at [478, 160] on div at bounding box center [274, 131] width 549 height 262
drag, startPoint x: 161, startPoint y: 92, endPoint x: 478, endPoint y: 160, distance: 324.7
click at [478, 160] on div at bounding box center [274, 131] width 549 height 262
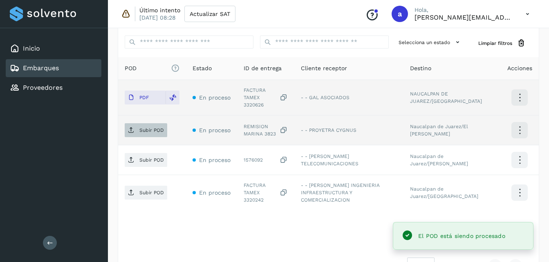
click at [147, 127] on p "Subir POD" at bounding box center [151, 130] width 25 height 6
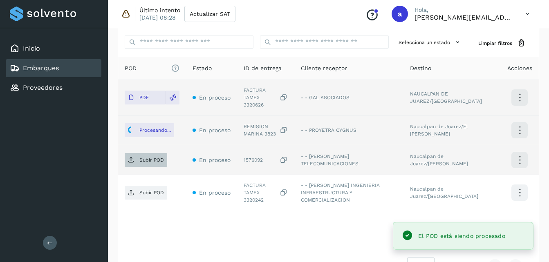
click at [140, 157] on p "Subir POD" at bounding box center [151, 160] width 25 height 6
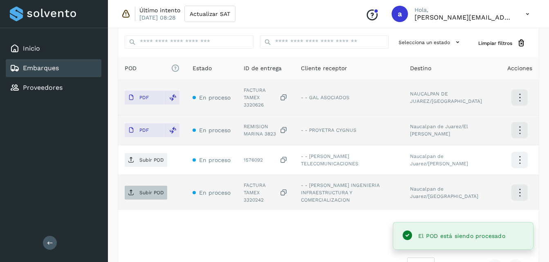
click at [146, 190] on p "Subir POD" at bounding box center [151, 193] width 25 height 6
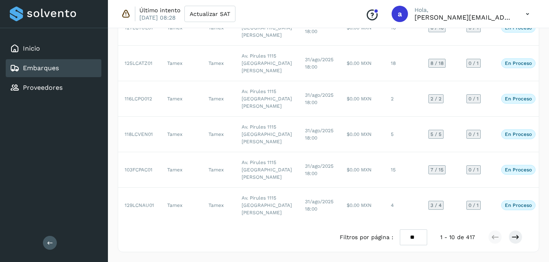
scroll to position [469, 0]
click at [516, 242] on button at bounding box center [515, 237] width 14 height 14
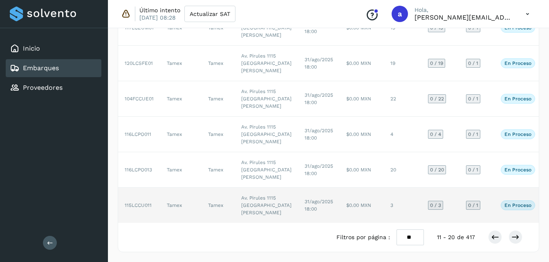
click at [340, 188] on td "$0.00 MXN" at bounding box center [362, 205] width 44 height 35
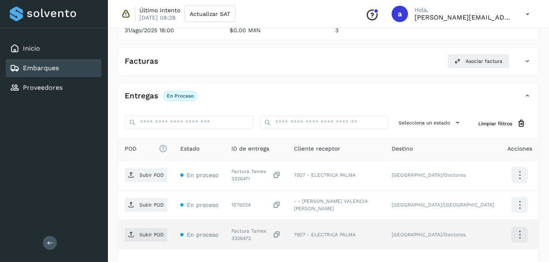
scroll to position [188, 0]
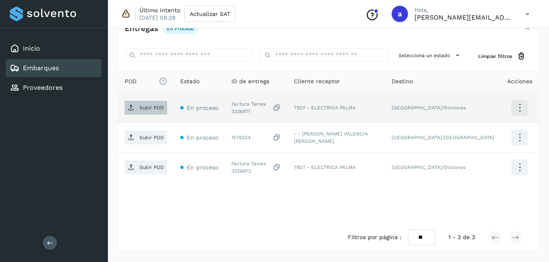
click at [143, 103] on span "Subir POD" at bounding box center [146, 107] width 42 height 13
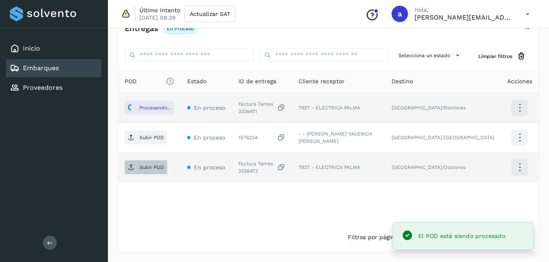
click at [139, 163] on span "Subir POD" at bounding box center [146, 167] width 42 height 13
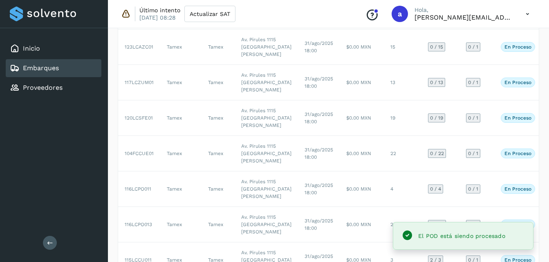
scroll to position [469, 0]
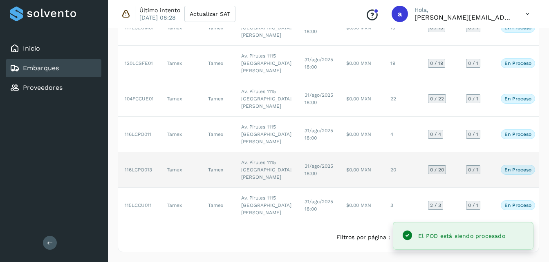
click at [304, 152] on td "31/ago/2025 18:00" at bounding box center [319, 170] width 42 height 36
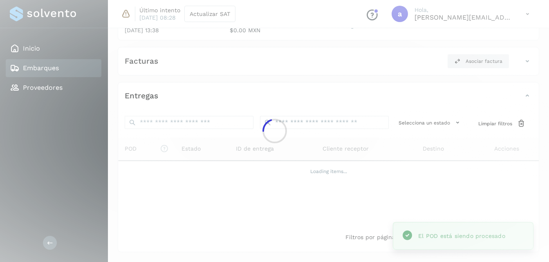
scroll to position [448, 0]
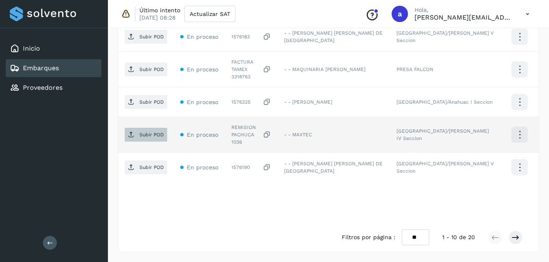
click at [141, 133] on span "Subir POD" at bounding box center [146, 134] width 42 height 13
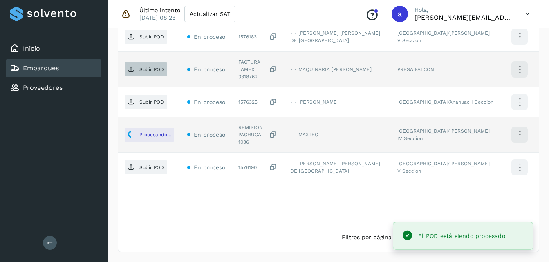
click at [151, 68] on span "Subir POD" at bounding box center [146, 69] width 42 height 13
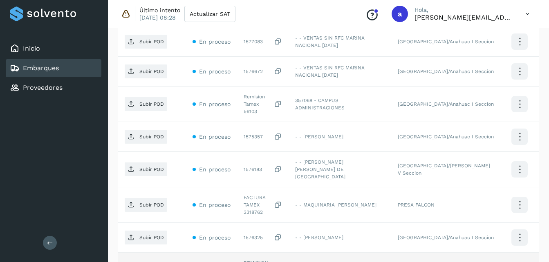
scroll to position [295, 0]
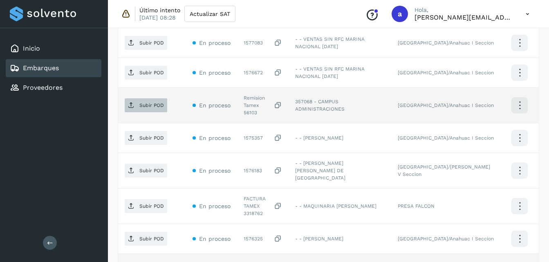
click at [158, 108] on p "Subir POD" at bounding box center [151, 106] width 25 height 6
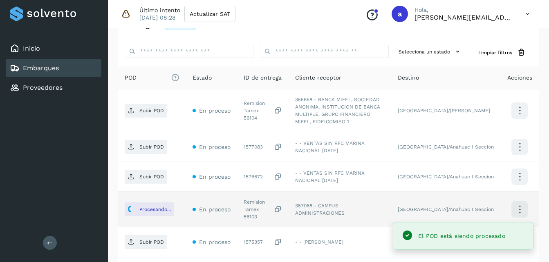
scroll to position [173, 0]
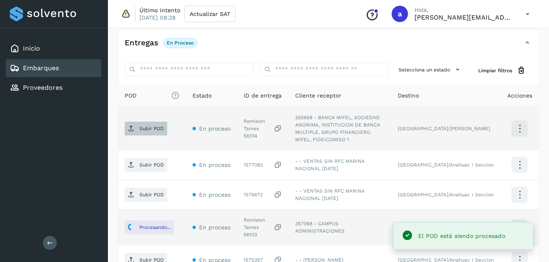
click at [137, 125] on span "Subir POD" at bounding box center [146, 128] width 42 height 13
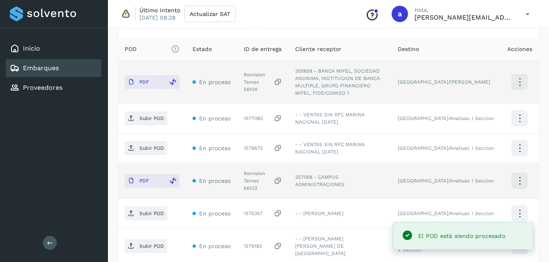
scroll to position [214, 0]
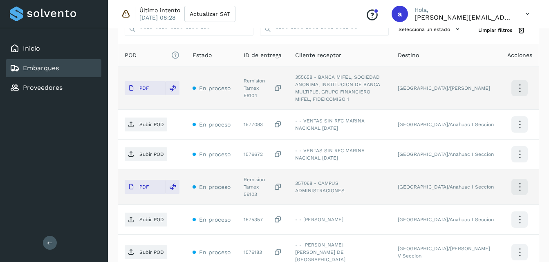
scroll to position [469, 0]
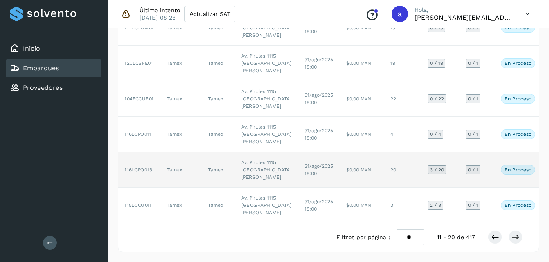
click at [340, 152] on td "$0.00 MXN" at bounding box center [362, 170] width 44 height 36
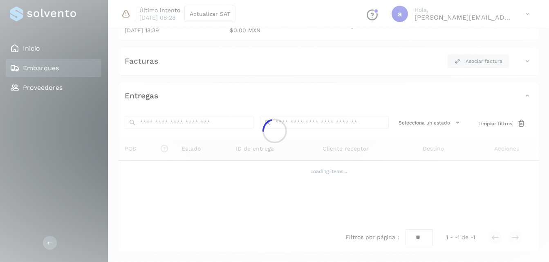
scroll to position [454, 0]
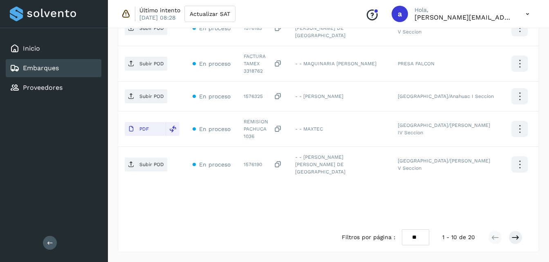
click at [522, 237] on div "Filtros por página : ** ** ** 1 - 10 de 20" at bounding box center [439, 238] width 194 height 16
click at [512, 237] on icon at bounding box center [515, 238] width 8 height 8
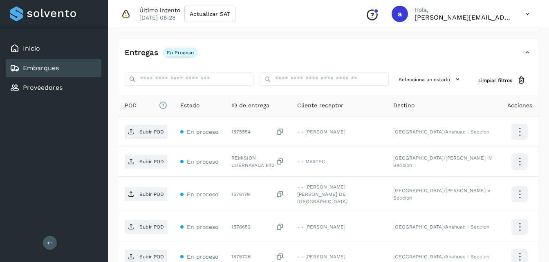
scroll to position [150, 0]
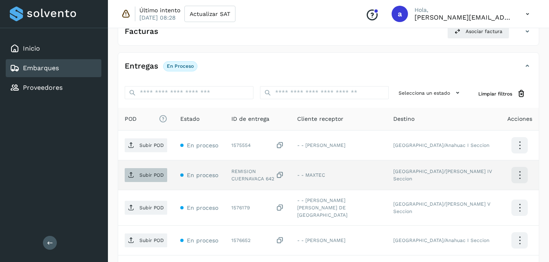
click at [139, 180] on span "Subir POD" at bounding box center [146, 175] width 42 height 13
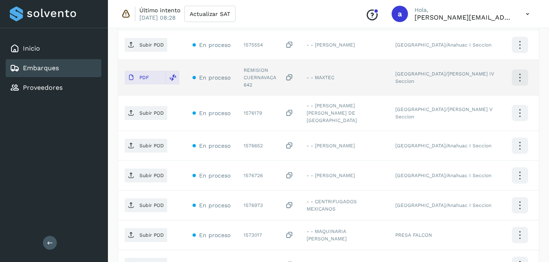
scroll to position [252, 0]
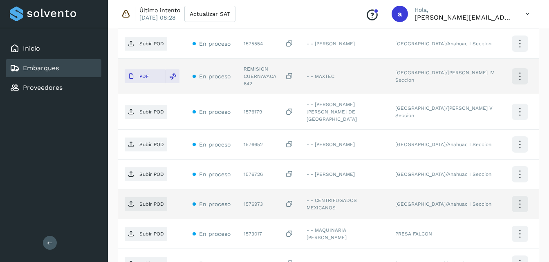
click at [293, 200] on icon at bounding box center [289, 204] width 8 height 9
click at [147, 190] on td "Subir POD" at bounding box center [152, 205] width 68 height 30
click at [150, 201] on p "Subir POD" at bounding box center [151, 204] width 25 height 6
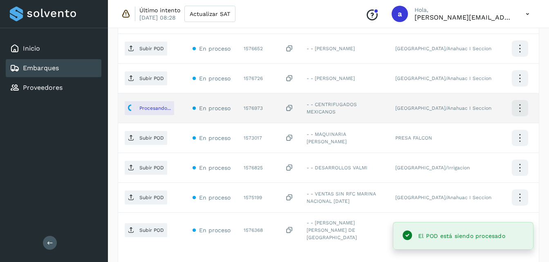
scroll to position [357, 0]
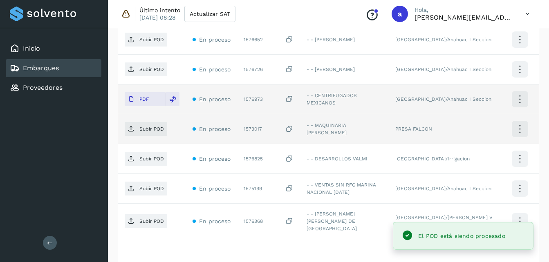
click at [293, 125] on icon at bounding box center [289, 129] width 8 height 9
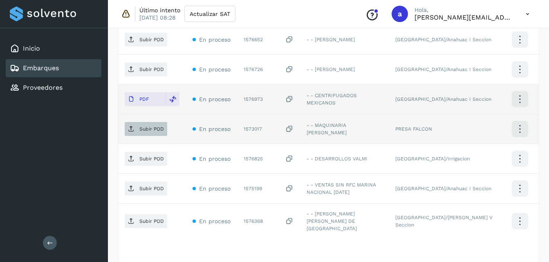
click at [156, 126] on p "Subir POD" at bounding box center [151, 129] width 25 height 6
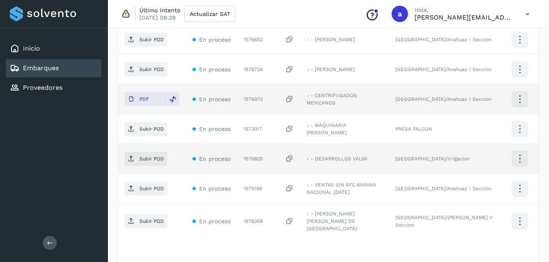
click at [293, 155] on icon at bounding box center [289, 159] width 8 height 9
click at [142, 152] on span "Subir POD" at bounding box center [146, 158] width 42 height 13
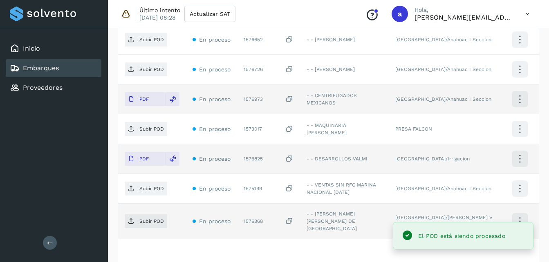
click at [293, 217] on icon at bounding box center [289, 221] width 8 height 9
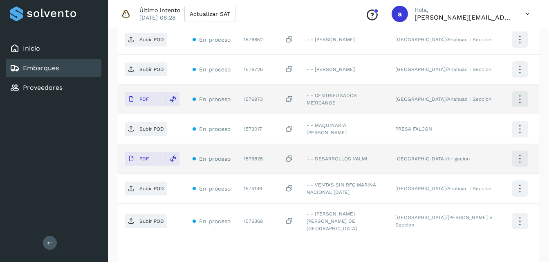
scroll to position [396, 0]
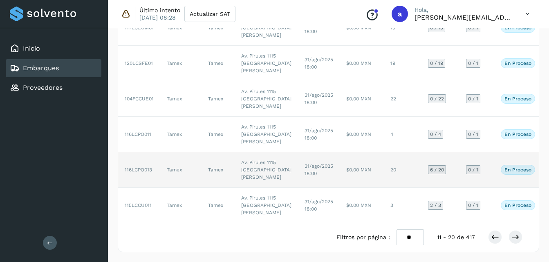
click at [340, 188] on td "$0.00 MXN" at bounding box center [362, 170] width 44 height 36
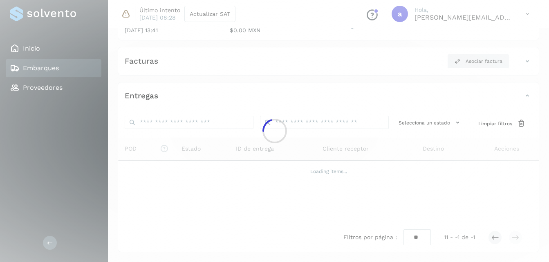
scroll to position [120, 0]
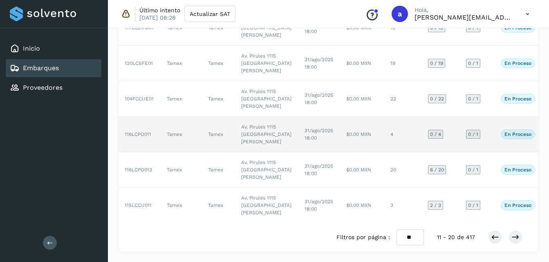
click at [347, 152] on td "$0.00 MXN" at bounding box center [362, 135] width 44 height 36
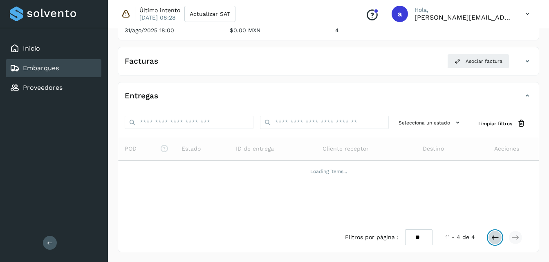
click at [489, 241] on button at bounding box center [495, 238] width 14 height 14
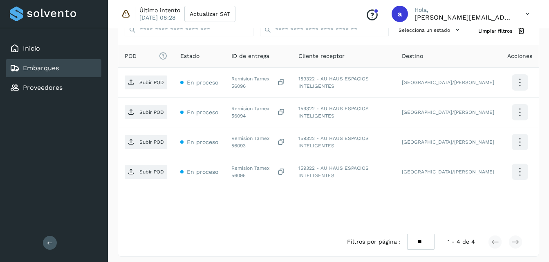
scroll to position [217, 0]
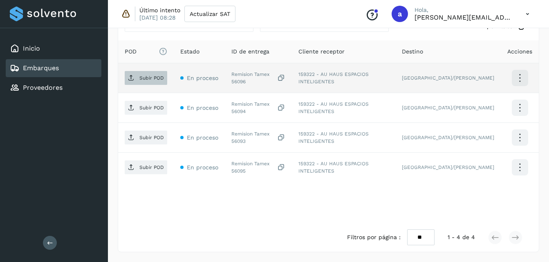
click at [150, 80] on p "Subir POD" at bounding box center [151, 78] width 25 height 6
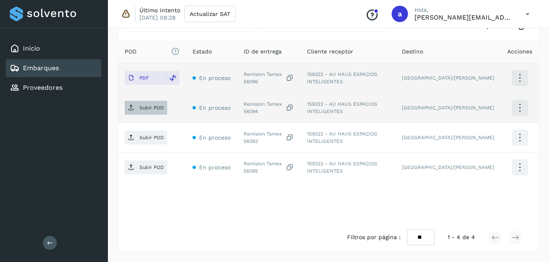
click at [147, 113] on span "Subir POD" at bounding box center [146, 107] width 42 height 13
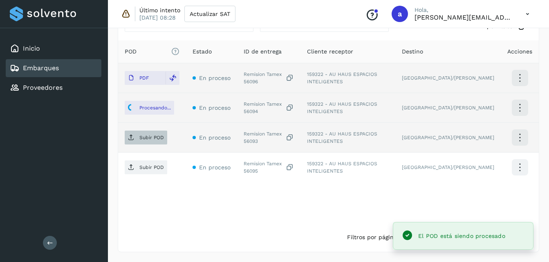
click at [158, 137] on p "Subir POD" at bounding box center [151, 138] width 25 height 6
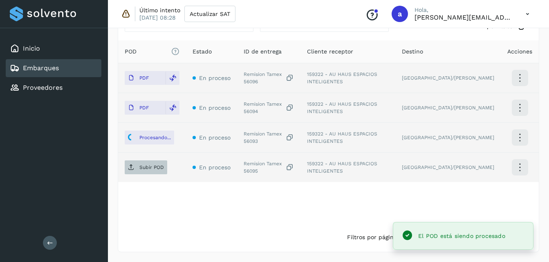
click at [150, 170] on p "Subir POD" at bounding box center [151, 168] width 25 height 6
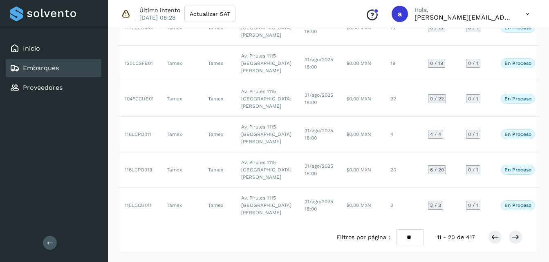
scroll to position [378, 0]
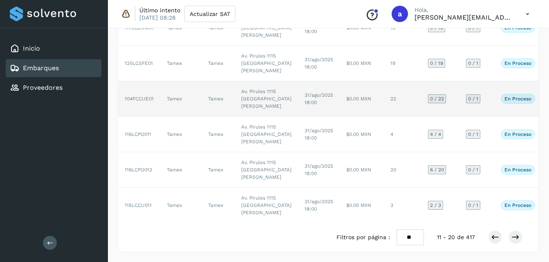
click at [300, 117] on td "31/ago/2025 18:00" at bounding box center [319, 99] width 42 height 36
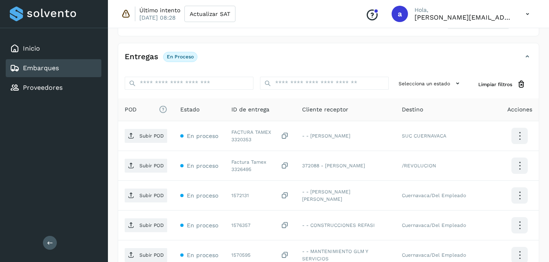
scroll to position [154, 0]
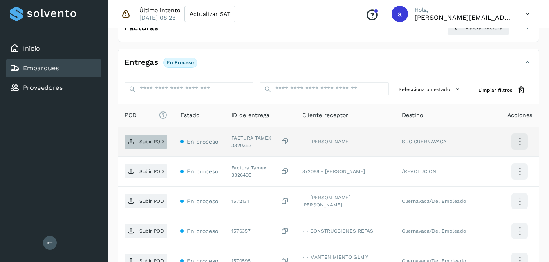
click at [140, 144] on p "Subir POD" at bounding box center [151, 142] width 25 height 6
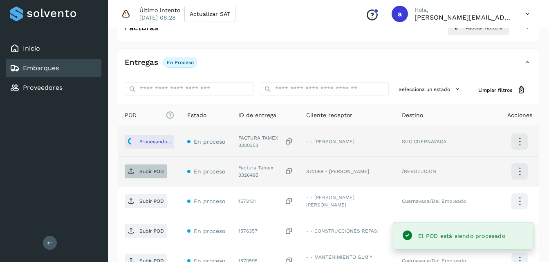
click at [139, 178] on span "Subir POD" at bounding box center [146, 171] width 42 height 13
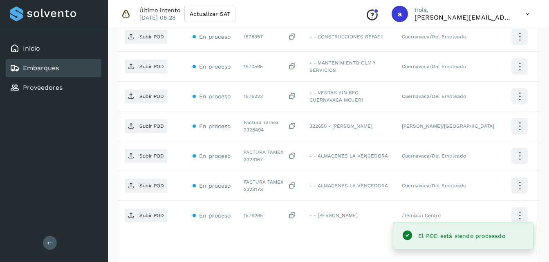
scroll to position [342, 0]
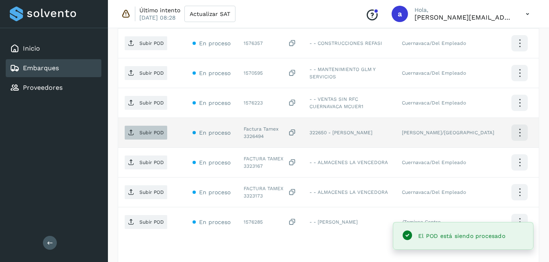
click at [132, 131] on icon at bounding box center [131, 133] width 7 height 7
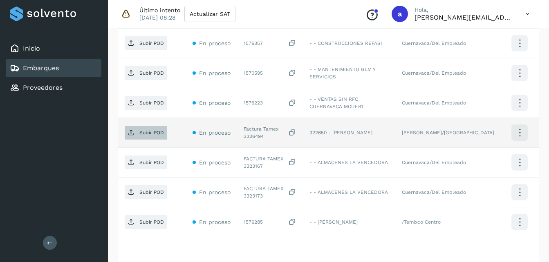
click at [132, 135] on icon at bounding box center [131, 133] width 7 height 7
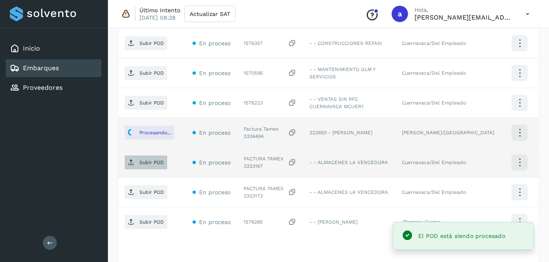
click at [148, 157] on span "Subir POD" at bounding box center [146, 162] width 42 height 13
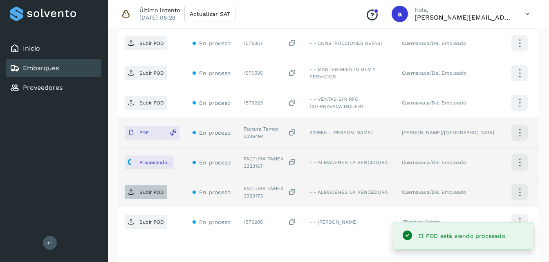
click at [152, 191] on p "Subir POD" at bounding box center [151, 193] width 25 height 6
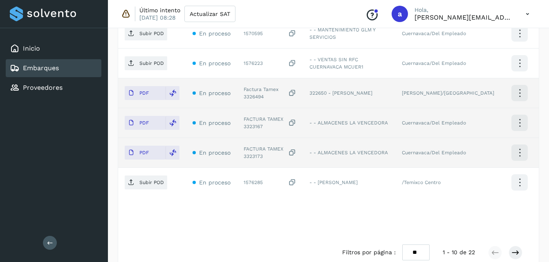
scroll to position [382, 0]
click at [511, 251] on icon at bounding box center [515, 252] width 8 height 8
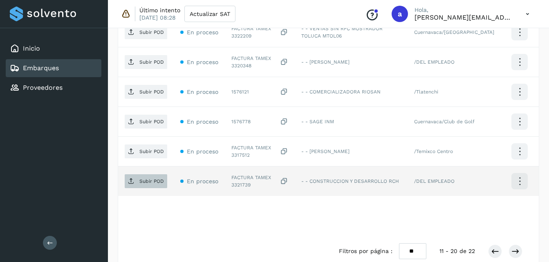
click at [157, 182] on p "Subir POD" at bounding box center [151, 182] width 25 height 6
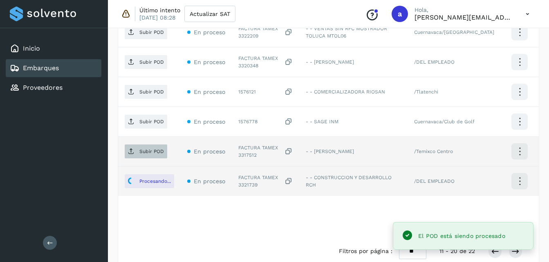
click at [152, 152] on p "Subir POD" at bounding box center [151, 152] width 25 height 6
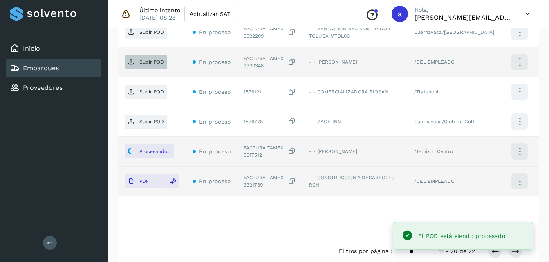
click at [145, 58] on span "Subir POD" at bounding box center [146, 62] width 42 height 13
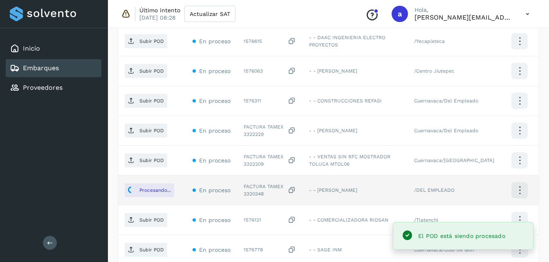
scroll to position [253, 0]
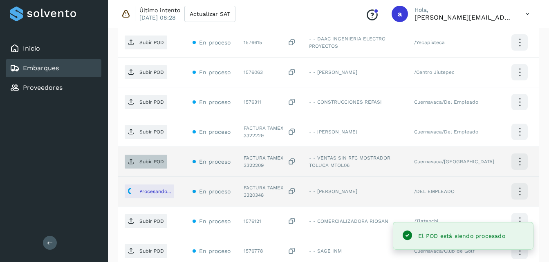
click at [131, 165] on icon at bounding box center [131, 162] width 7 height 7
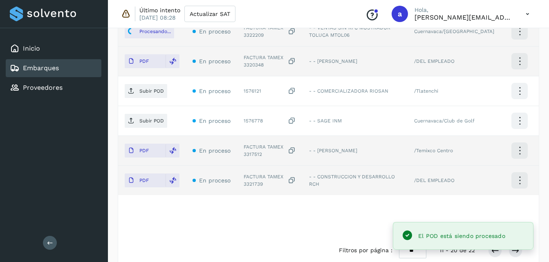
scroll to position [396, 0]
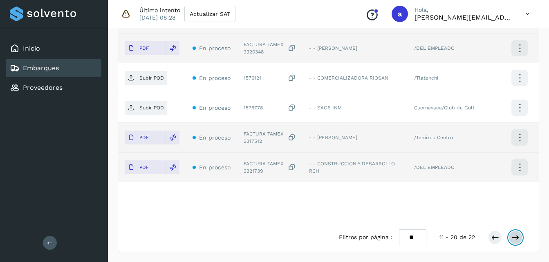
click at [513, 241] on icon at bounding box center [515, 238] width 8 height 8
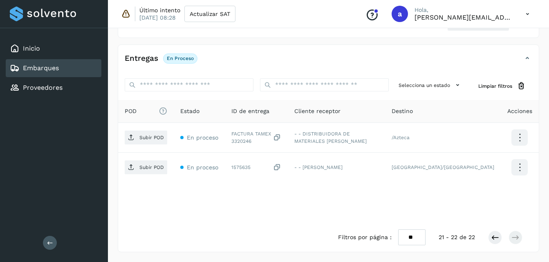
scroll to position [158, 0]
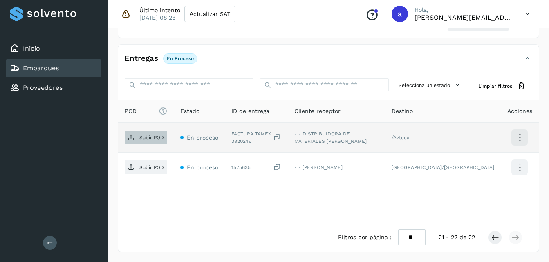
click at [153, 135] on p "Subir POD" at bounding box center [151, 138] width 25 height 6
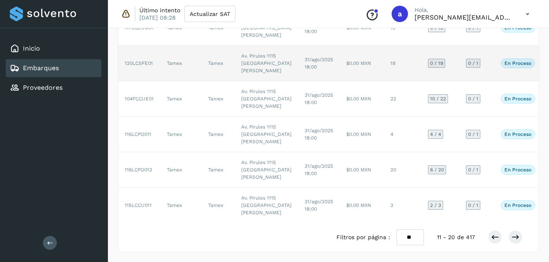
click at [340, 81] on td "$0.00 MXN" at bounding box center [362, 64] width 44 height 36
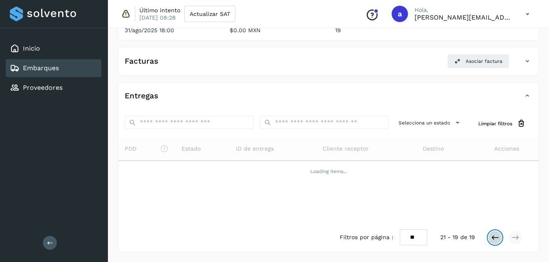
click at [492, 242] on button at bounding box center [495, 238] width 14 height 14
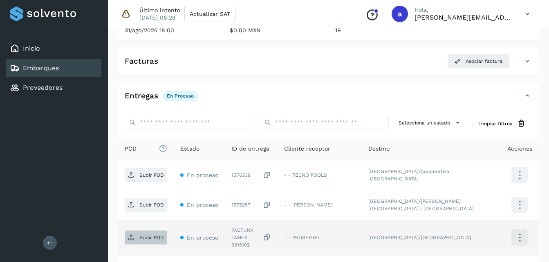
click at [131, 237] on icon at bounding box center [131, 238] width 7 height 7
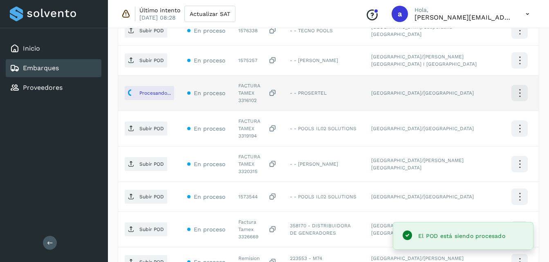
scroll to position [272, 0]
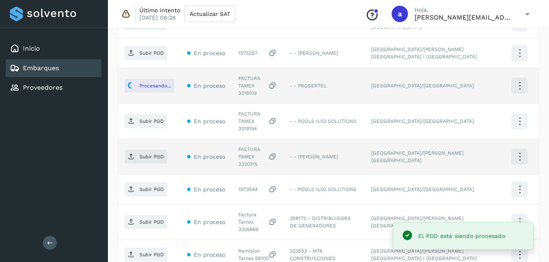
click at [227, 139] on td "En proceso" at bounding box center [206, 157] width 51 height 36
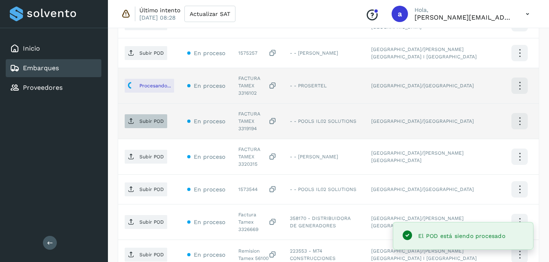
click at [154, 115] on span "Subir POD" at bounding box center [146, 121] width 42 height 13
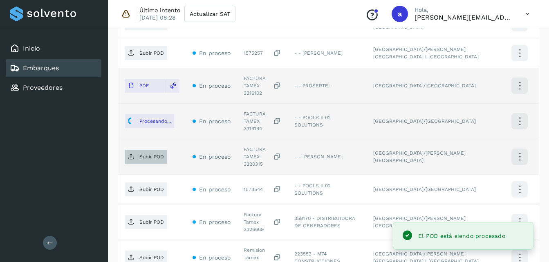
click at [135, 150] on span "Subir POD" at bounding box center [146, 156] width 42 height 13
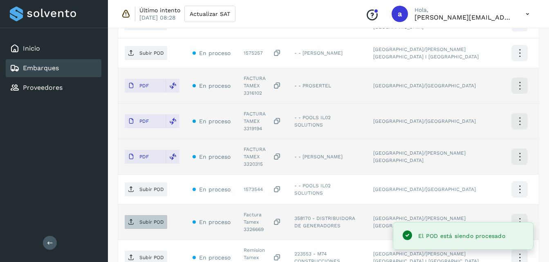
click at [135, 216] on span "Subir POD" at bounding box center [146, 222] width 42 height 13
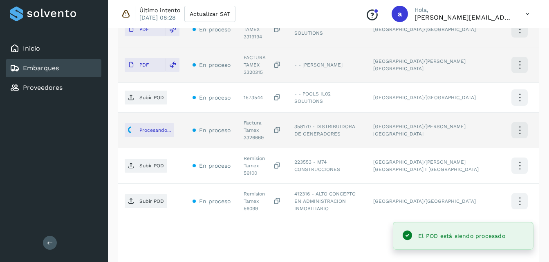
scroll to position [367, 0]
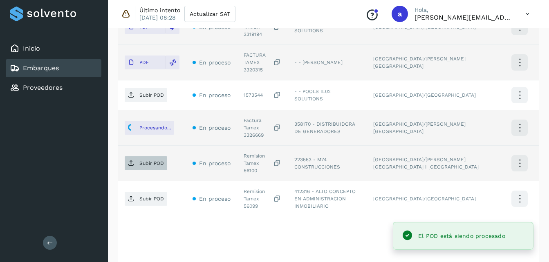
click at [149, 161] on p "Subir POD" at bounding box center [151, 164] width 25 height 6
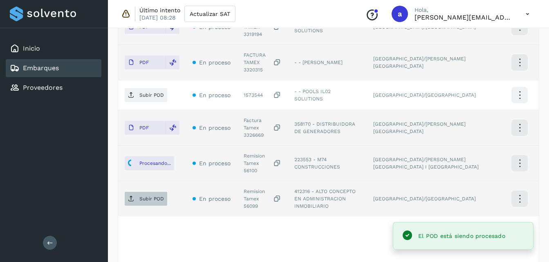
click at [138, 192] on span "Subir POD" at bounding box center [146, 198] width 42 height 13
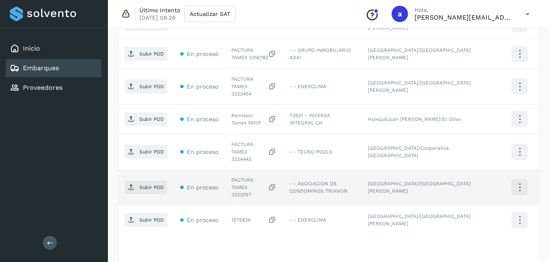
click at [141, 177] on td "Subir POD" at bounding box center [146, 188] width 56 height 36
click at [141, 185] on p "Subir POD" at bounding box center [151, 188] width 25 height 6
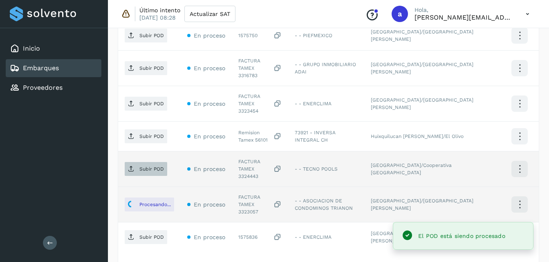
click at [150, 163] on span "Subir POD" at bounding box center [146, 169] width 42 height 13
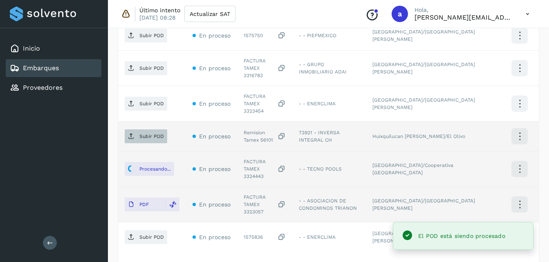
click at [136, 130] on button "Subir POD" at bounding box center [146, 137] width 42 height 14
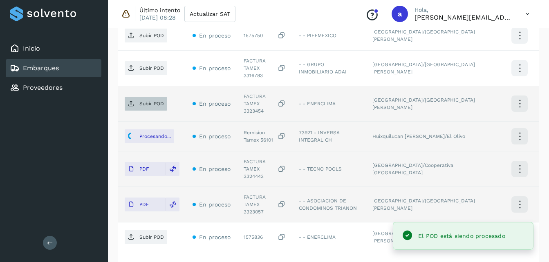
click at [140, 97] on button "Subir POD" at bounding box center [146, 104] width 42 height 14
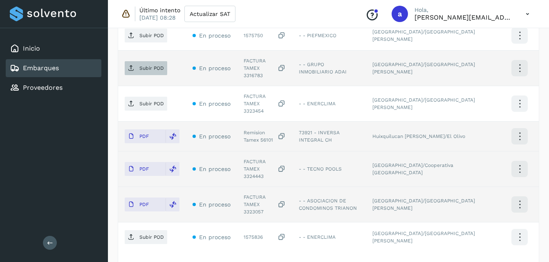
click at [131, 65] on icon at bounding box center [131, 68] width 7 height 7
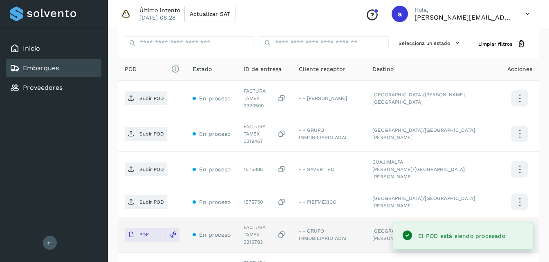
scroll to position [195, 0]
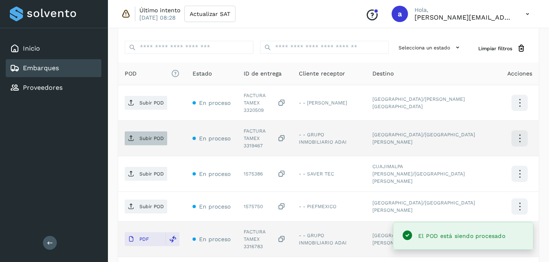
click at [135, 132] on span "Subir POD" at bounding box center [146, 138] width 42 height 13
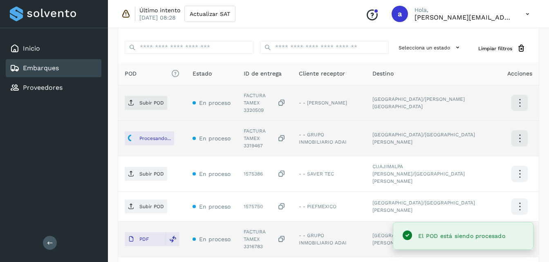
click at [170, 110] on td "Subir POD" at bounding box center [152, 103] width 68 height 36
click at [163, 103] on p "Subir POD" at bounding box center [151, 103] width 25 height 6
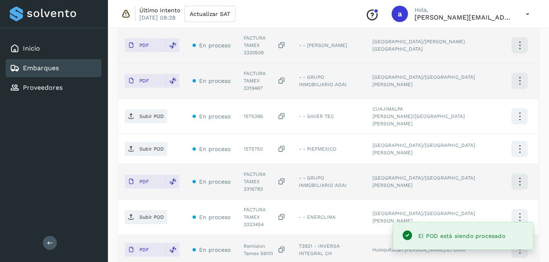
scroll to position [396, 0]
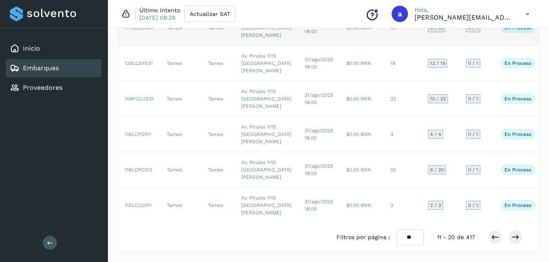
click at [388, 46] on td "13" at bounding box center [403, 28] width 38 height 36
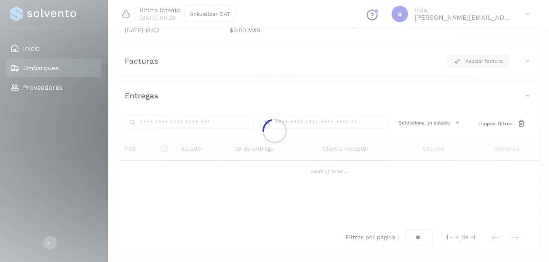
scroll to position [248, 0]
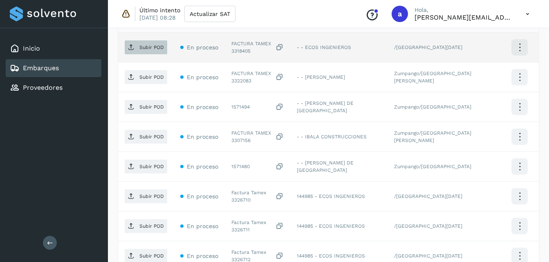
click at [127, 44] on span "Subir POD" at bounding box center [146, 47] width 42 height 13
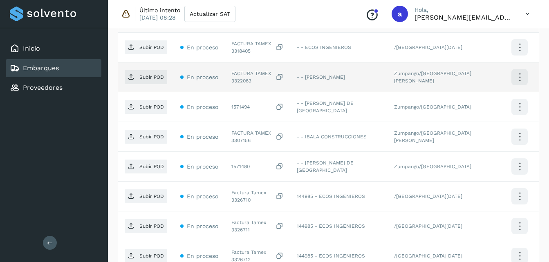
click at [137, 85] on td "Subir POD" at bounding box center [146, 78] width 56 height 30
click at [146, 78] on p "Subir POD" at bounding box center [151, 77] width 25 height 6
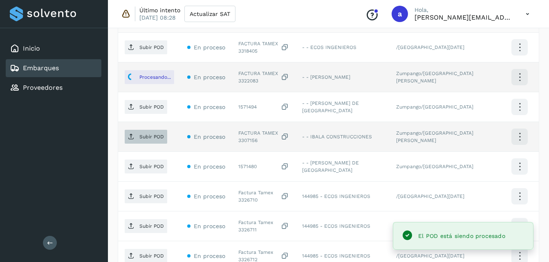
click at [145, 134] on p "Subir POD" at bounding box center [151, 137] width 25 height 6
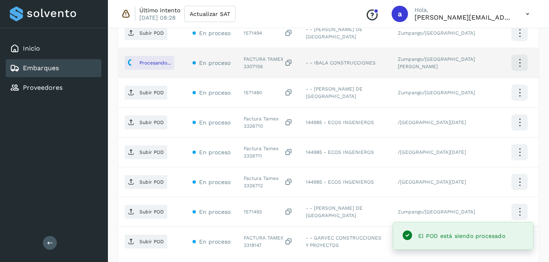
scroll to position [350, 0]
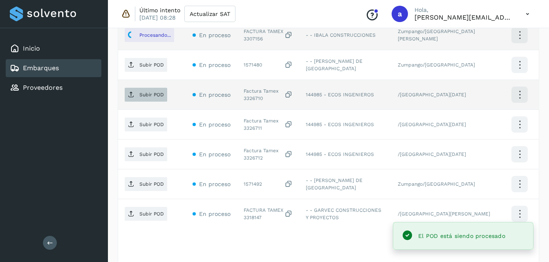
click at [141, 94] on p "Subir POD" at bounding box center [151, 95] width 25 height 6
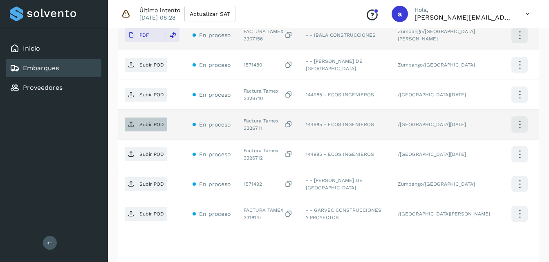
click at [132, 131] on span "Subir POD" at bounding box center [146, 124] width 42 height 13
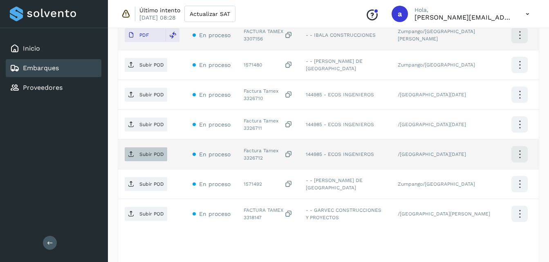
click at [145, 154] on p "Subir POD" at bounding box center [151, 155] width 25 height 6
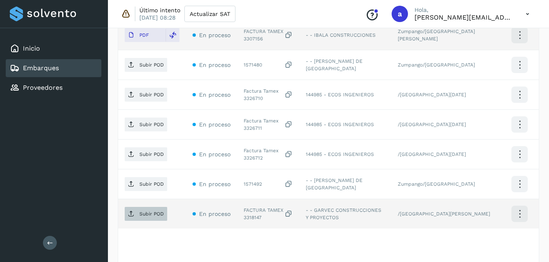
click at [136, 210] on span "Subir POD" at bounding box center [146, 214] width 42 height 13
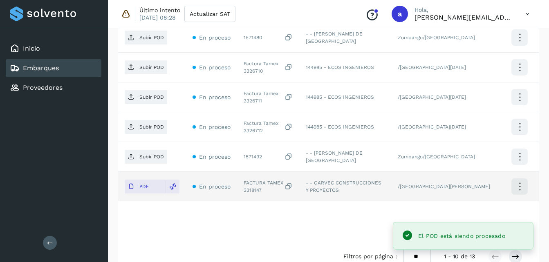
scroll to position [385, 0]
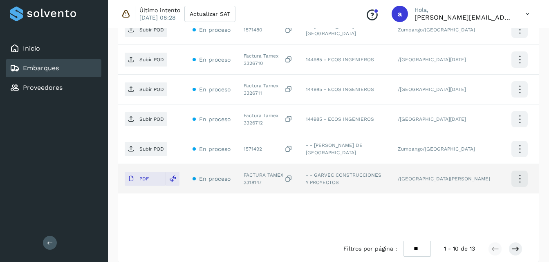
drag, startPoint x: 517, startPoint y: 253, endPoint x: 337, endPoint y: 233, distance: 181.6
click at [337, 233] on div "POD El tamaño máximo de archivo es de 20 Mb. Estado ID de entrega Cliente recep…" at bounding box center [328, 54] width 420 height 362
click at [512, 247] on icon at bounding box center [515, 249] width 8 height 8
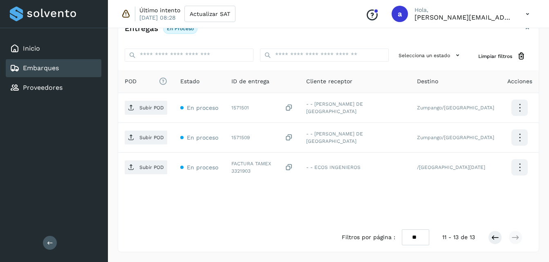
scroll to position [137, 0]
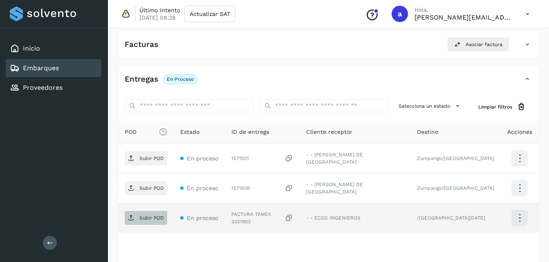
click at [149, 215] on p "Subir POD" at bounding box center [151, 218] width 25 height 6
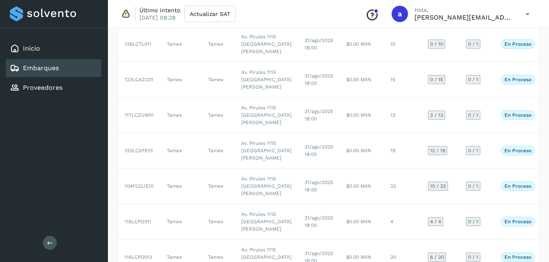
scroll to position [151, 0]
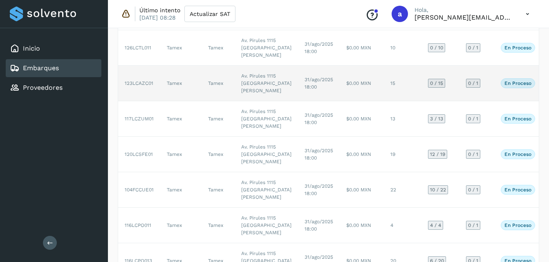
click at [298, 101] on td "31/ago/2025 18:00" at bounding box center [319, 84] width 42 height 36
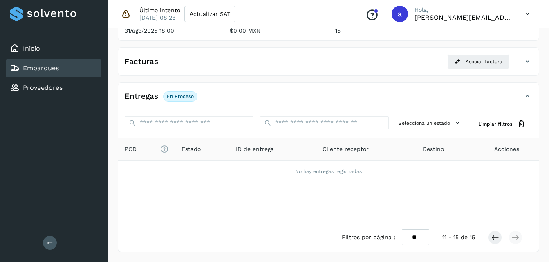
scroll to position [120, 0]
click at [492, 237] on icon at bounding box center [495, 238] width 8 height 8
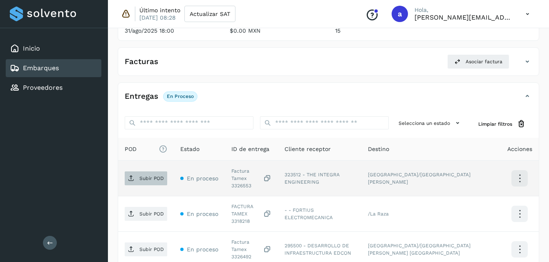
click at [141, 172] on span "Subir POD" at bounding box center [146, 178] width 42 height 13
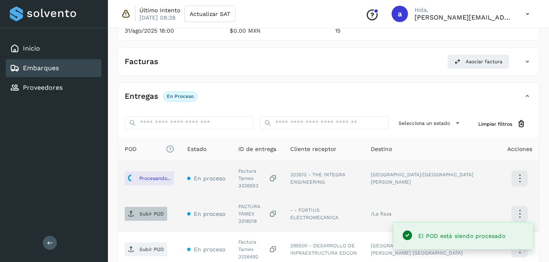
click at [140, 211] on p "Subir POD" at bounding box center [151, 214] width 25 height 6
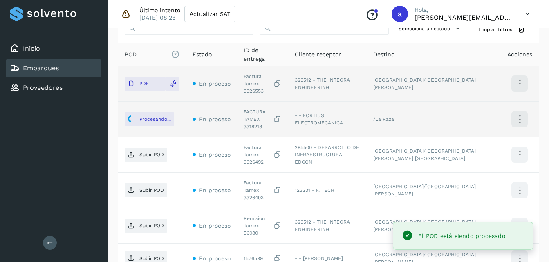
scroll to position [246, 0]
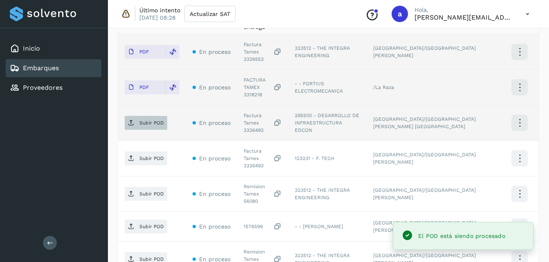
click at [148, 120] on p "Subir POD" at bounding box center [151, 123] width 25 height 6
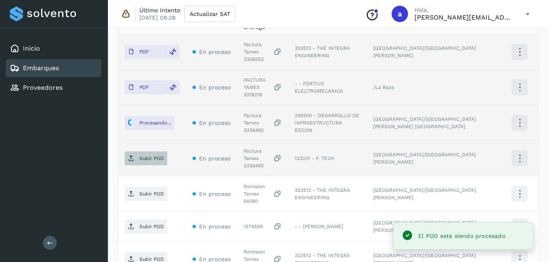
click at [149, 156] on p "Subir POD" at bounding box center [151, 159] width 25 height 6
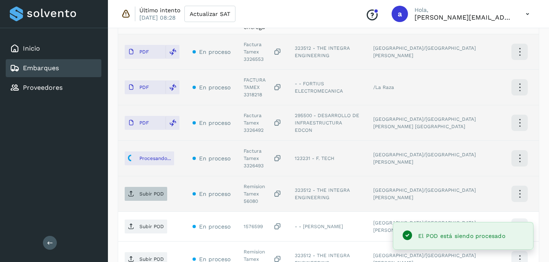
click at [132, 188] on span "Subir POD" at bounding box center [146, 194] width 42 height 13
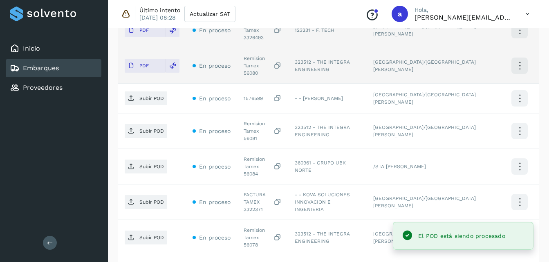
scroll to position [376, 0]
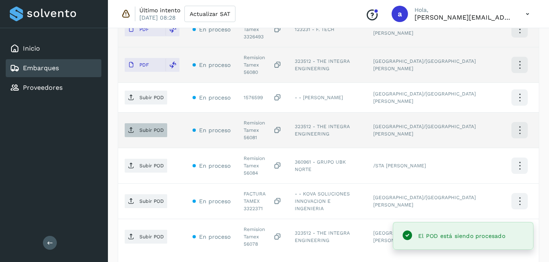
click at [148, 127] on p "Subir POD" at bounding box center [151, 130] width 25 height 6
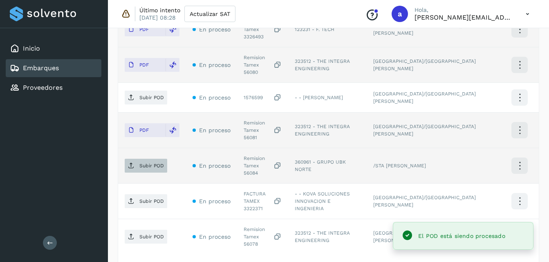
click at [154, 163] on p "Subir POD" at bounding box center [151, 166] width 25 height 6
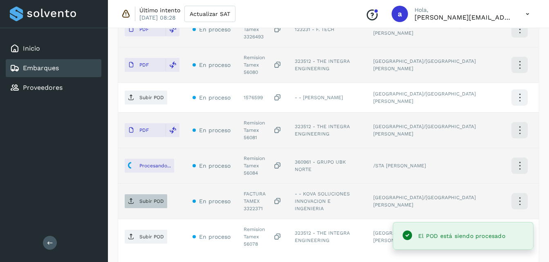
click at [144, 199] on p "Subir POD" at bounding box center [151, 202] width 25 height 6
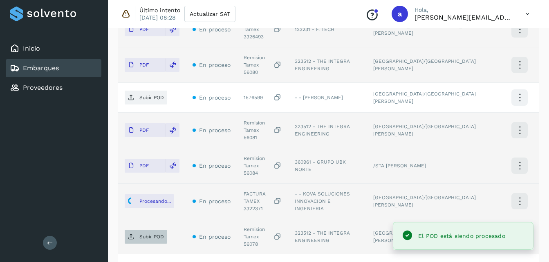
click at [128, 234] on icon at bounding box center [131, 237] width 7 height 7
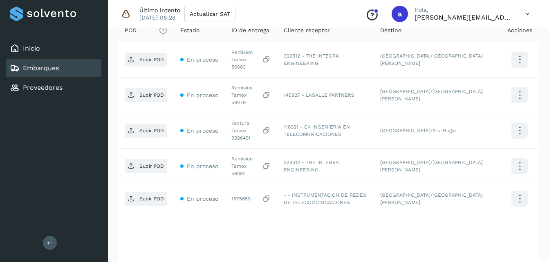
scroll to position [243, 0]
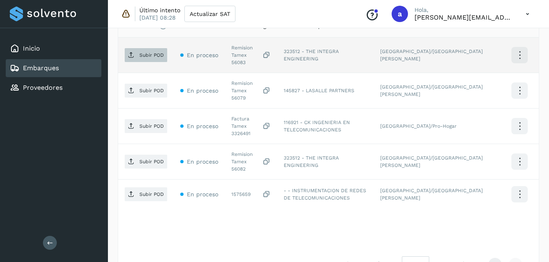
click at [135, 55] on span "Subir POD" at bounding box center [146, 55] width 42 height 13
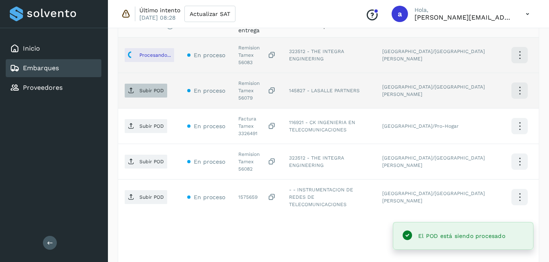
click at [153, 88] on p "Subir POD" at bounding box center [151, 91] width 25 height 6
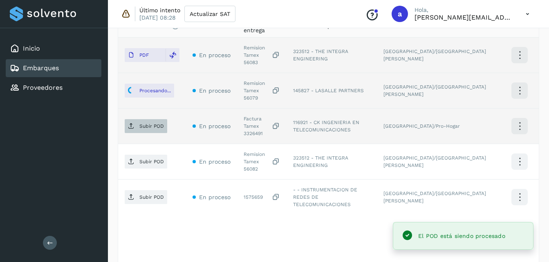
click at [145, 123] on p "Subir POD" at bounding box center [151, 126] width 25 height 6
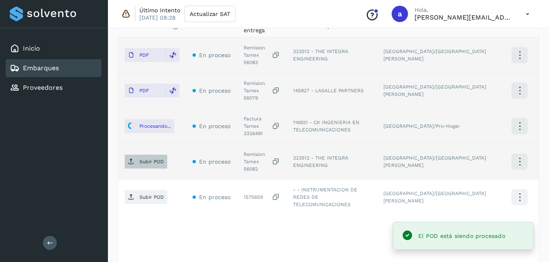
click at [133, 159] on icon at bounding box center [131, 162] width 7 height 7
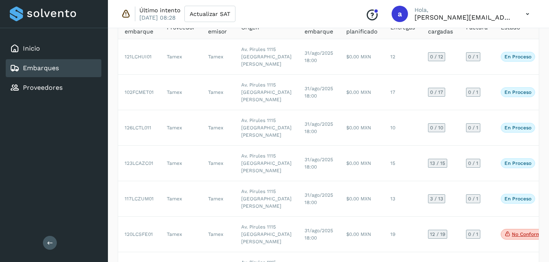
scroll to position [69, 0]
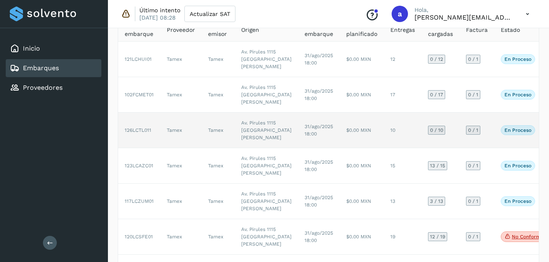
click at [240, 148] on td "Av. Pirules 1115 [GEOGRAPHIC_DATA][PERSON_NAME]" at bounding box center [266, 131] width 63 height 36
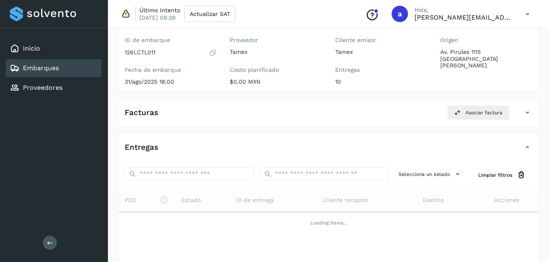
scroll to position [120, 0]
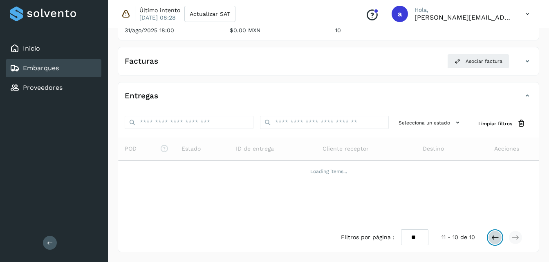
click at [492, 240] on icon at bounding box center [495, 238] width 8 height 8
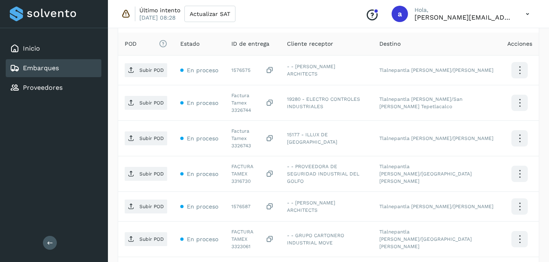
scroll to position [260, 0]
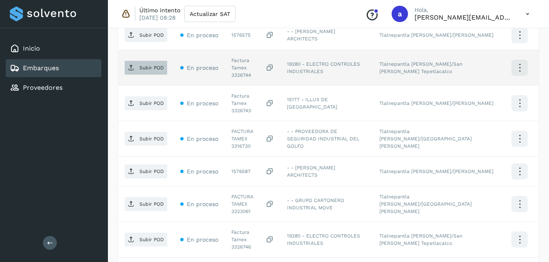
click at [133, 65] on icon at bounding box center [131, 68] width 7 height 7
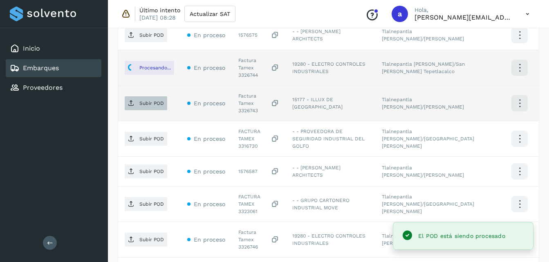
click at [138, 97] on span "Subir POD" at bounding box center [146, 103] width 42 height 13
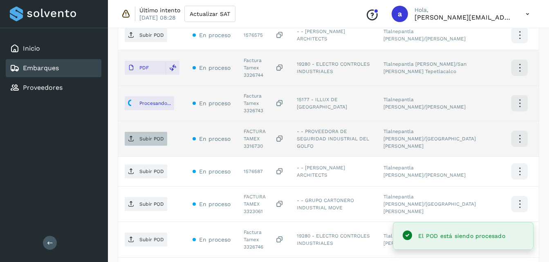
click at [136, 132] on span "Subir POD" at bounding box center [146, 138] width 42 height 13
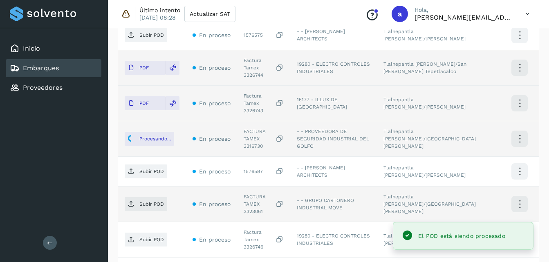
click at [135, 192] on td "Subir POD" at bounding box center [152, 205] width 68 height 36
click at [165, 198] on span "Subir POD" at bounding box center [146, 204] width 42 height 13
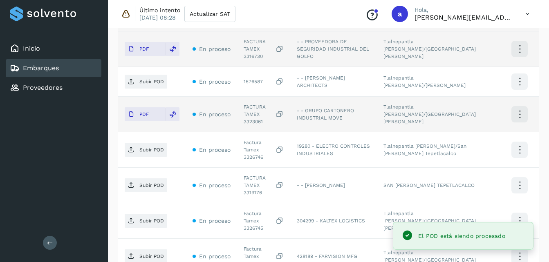
scroll to position [347, 0]
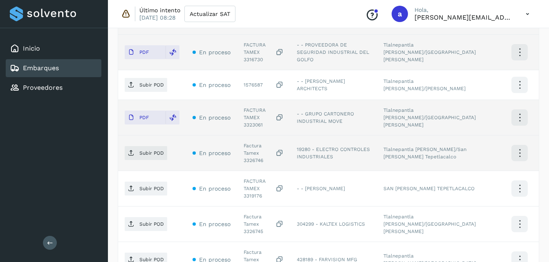
click at [120, 136] on td "Subir POD" at bounding box center [152, 154] width 68 height 36
click at [132, 147] on span "Subir POD" at bounding box center [146, 153] width 42 height 13
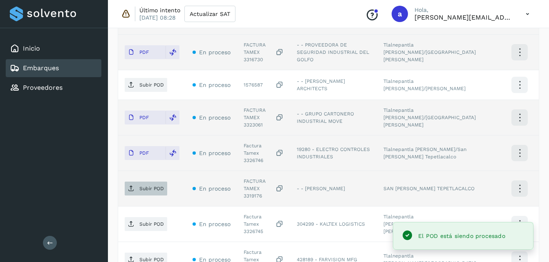
click at [134, 182] on span "Subir POD" at bounding box center [146, 188] width 42 height 13
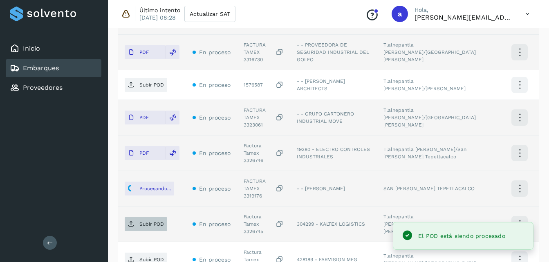
click at [140, 221] on p "Subir POD" at bounding box center [151, 224] width 25 height 6
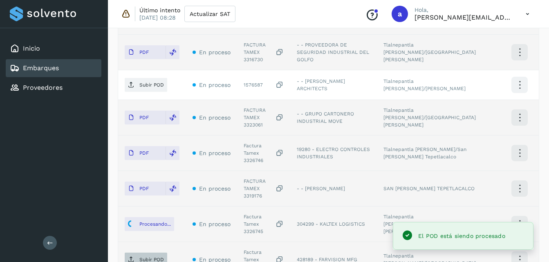
click at [150, 257] on p "Subir POD" at bounding box center [151, 260] width 25 height 6
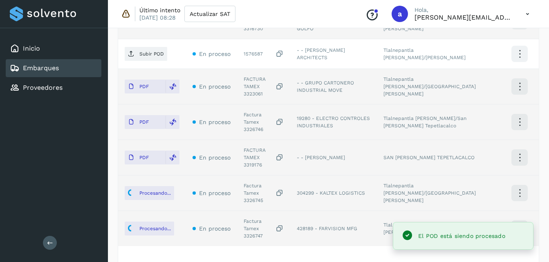
scroll to position [378, 0]
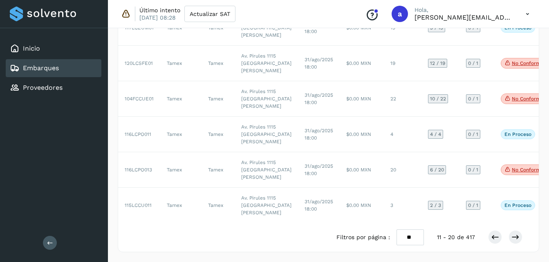
scroll to position [69, 0]
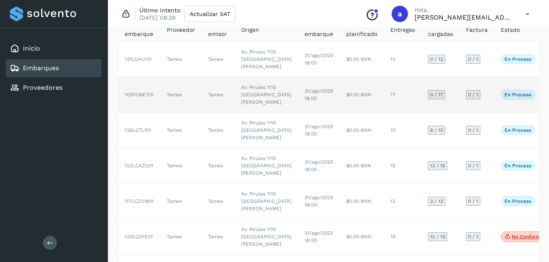
click at [219, 113] on td "Tamex" at bounding box center [217, 95] width 33 height 36
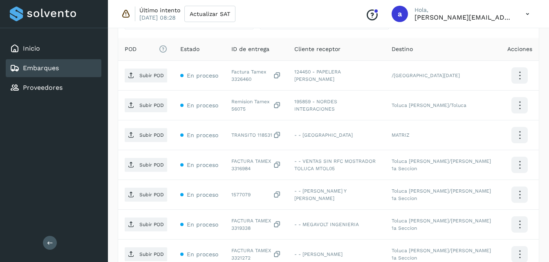
scroll to position [228, 0]
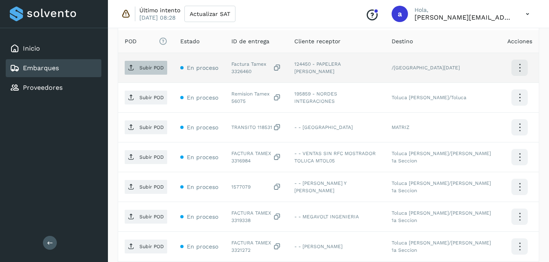
click at [137, 64] on span "Subir POD" at bounding box center [146, 67] width 42 height 13
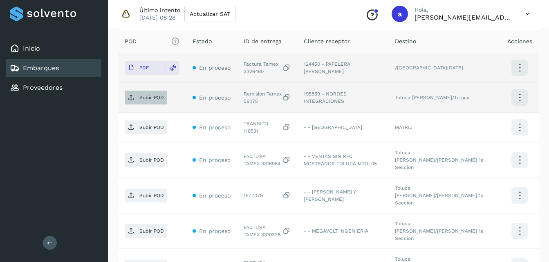
click at [139, 101] on span "Subir POD" at bounding box center [146, 97] width 42 height 13
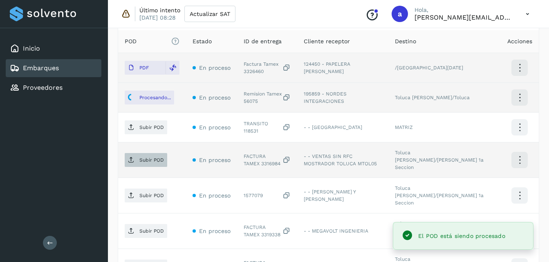
click at [137, 155] on span "Subir POD" at bounding box center [146, 160] width 42 height 13
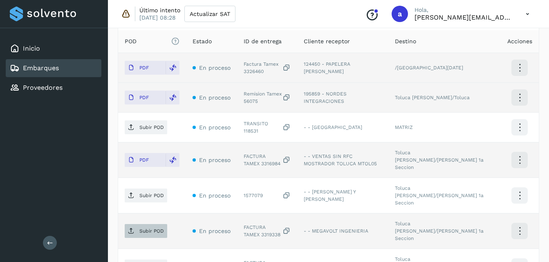
click at [143, 228] on p "Subir POD" at bounding box center [151, 231] width 25 height 6
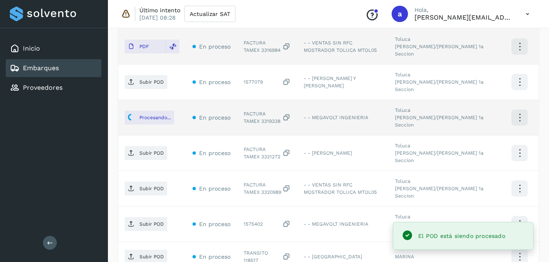
scroll to position [365, 0]
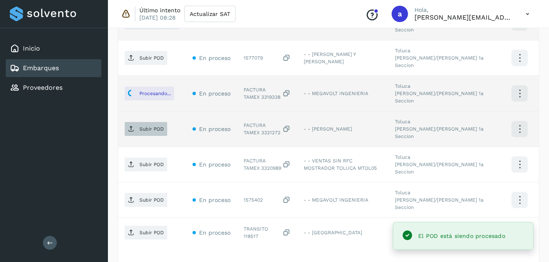
click at [147, 123] on span "Subir POD" at bounding box center [146, 129] width 42 height 13
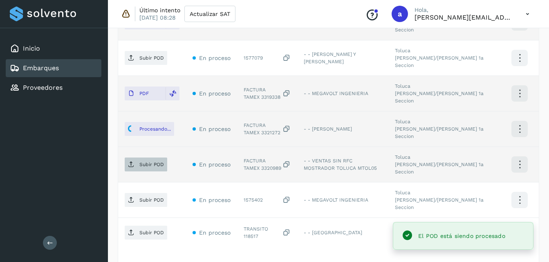
click at [148, 162] on p "Subir POD" at bounding box center [151, 165] width 25 height 6
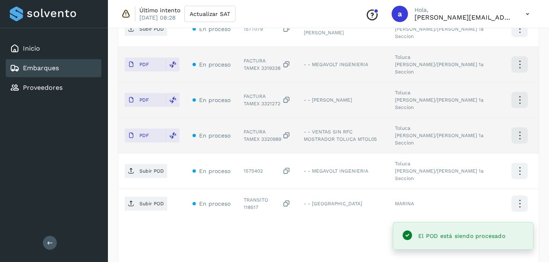
scroll to position [395, 0]
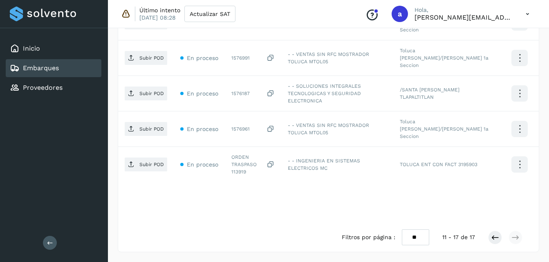
scroll to position [307, 0]
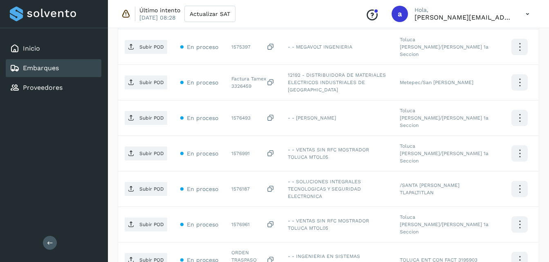
scroll to position [248, 0]
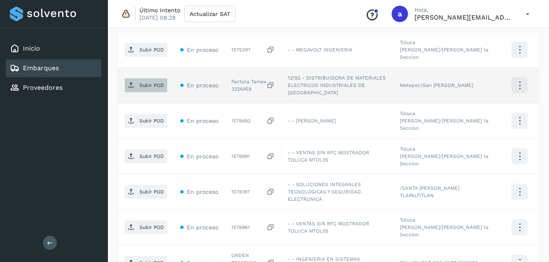
click at [144, 83] on p "Subir POD" at bounding box center [151, 86] width 25 height 6
